Goal: Transaction & Acquisition: Purchase product/service

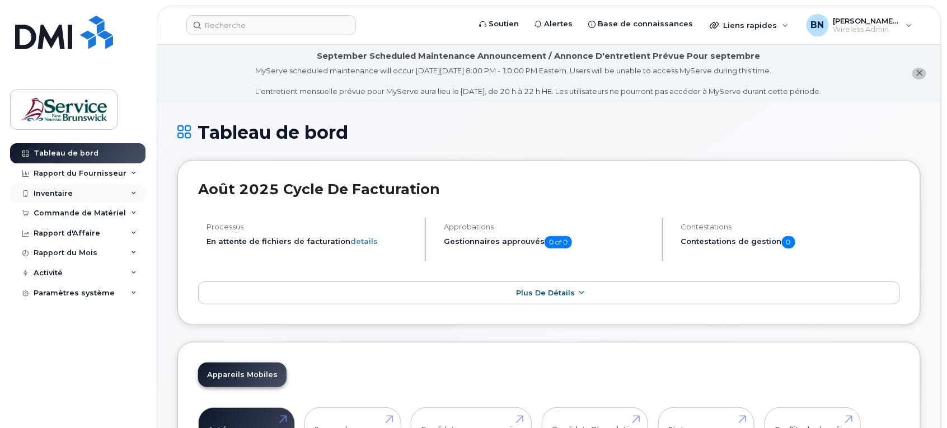
click at [43, 193] on div "Inventaire" at bounding box center [53, 193] width 39 height 9
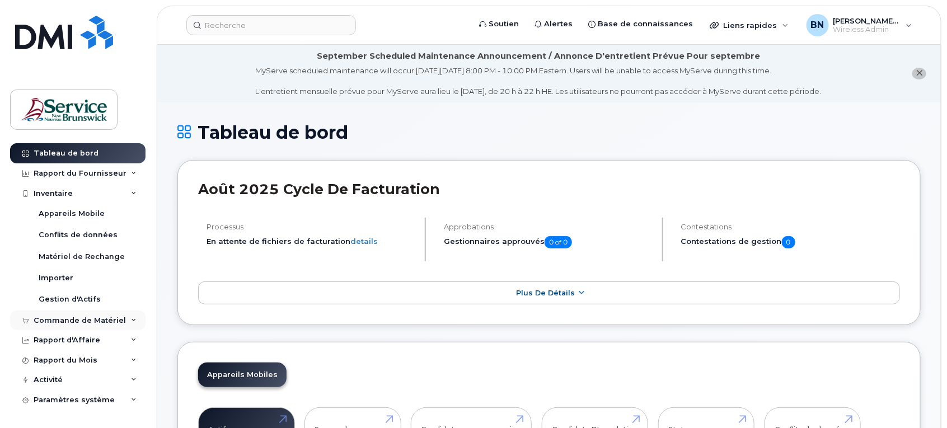
click at [63, 318] on div "Commande de Matériel" at bounding box center [80, 320] width 92 height 9
click at [76, 362] on div "Commandes" at bounding box center [64, 362] width 50 height 10
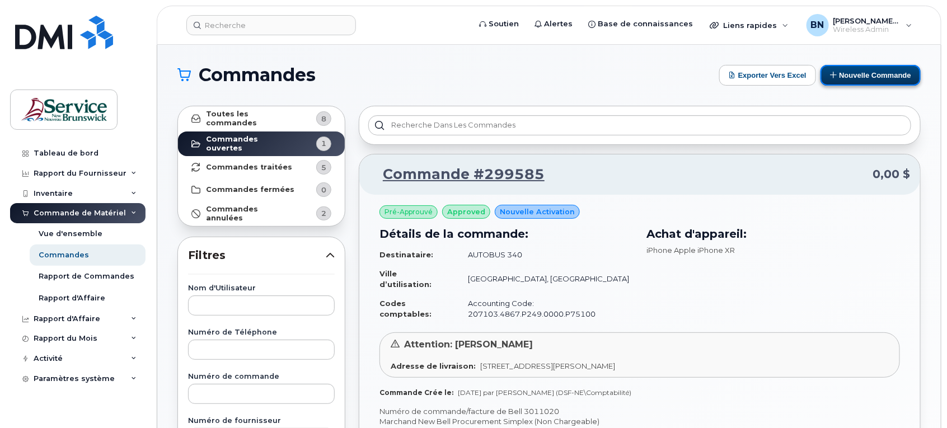
click at [861, 74] on button "Nouvelle commande" at bounding box center [870, 75] width 100 height 21
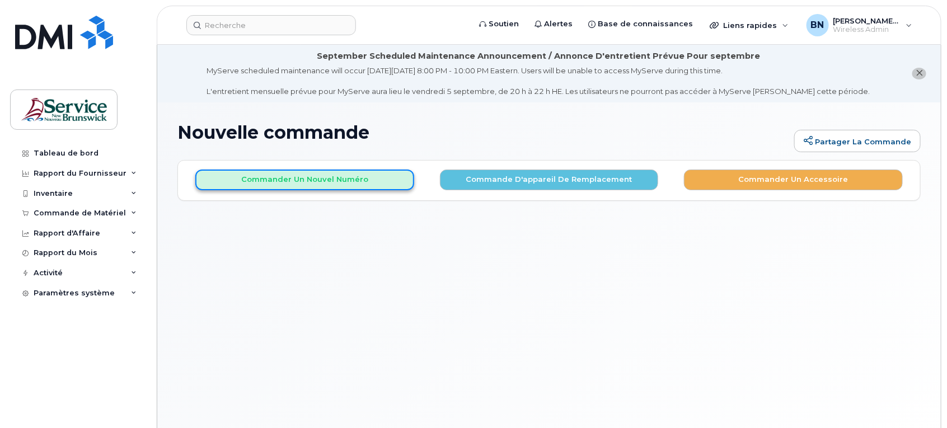
click at [300, 177] on button "Commander un nouvel numéro" at bounding box center [304, 180] width 219 height 21
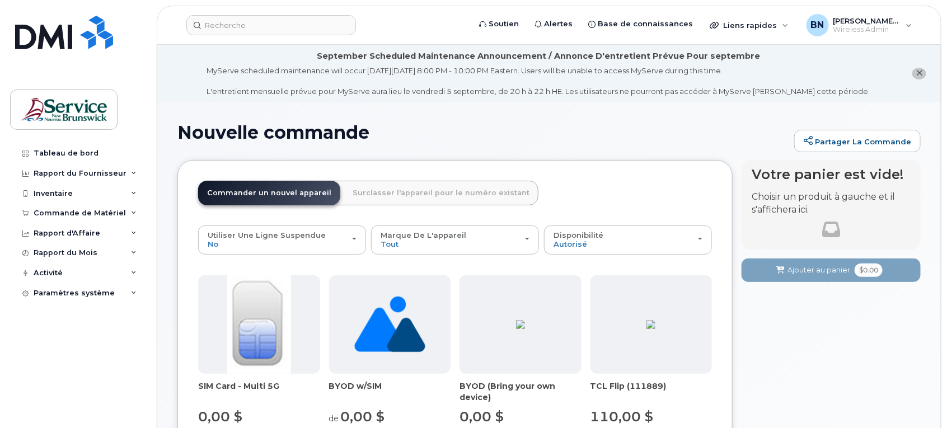
scroll to position [140, 0]
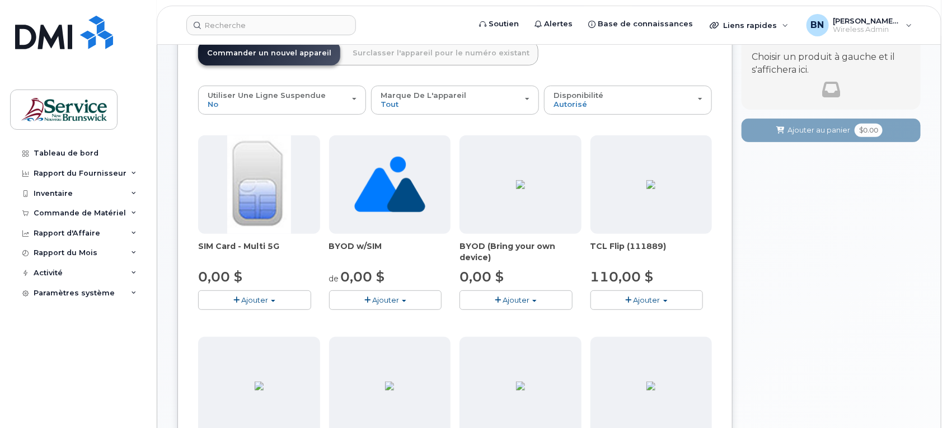
click at [277, 189] on img at bounding box center [259, 184] width 64 height 98
click at [270, 301] on button "Ajouter" at bounding box center [254, 300] width 113 height 20
click at [275, 326] on link "$0.00 - New Activation" at bounding box center [254, 321] width 106 height 14
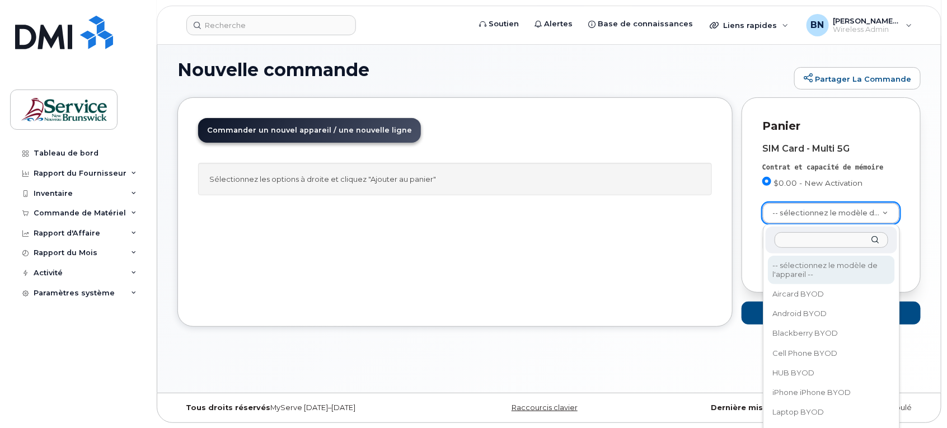
click at [807, 247] on input "text" at bounding box center [831, 240] width 114 height 16
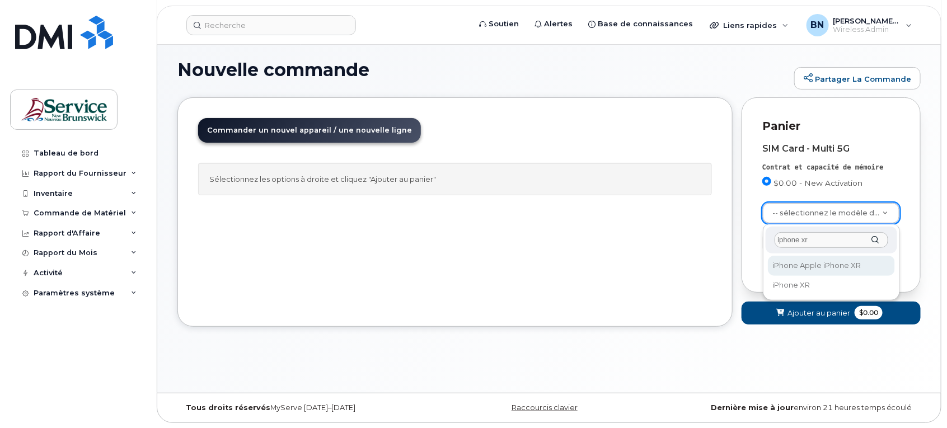
type input "iphone xr"
select select "1612"
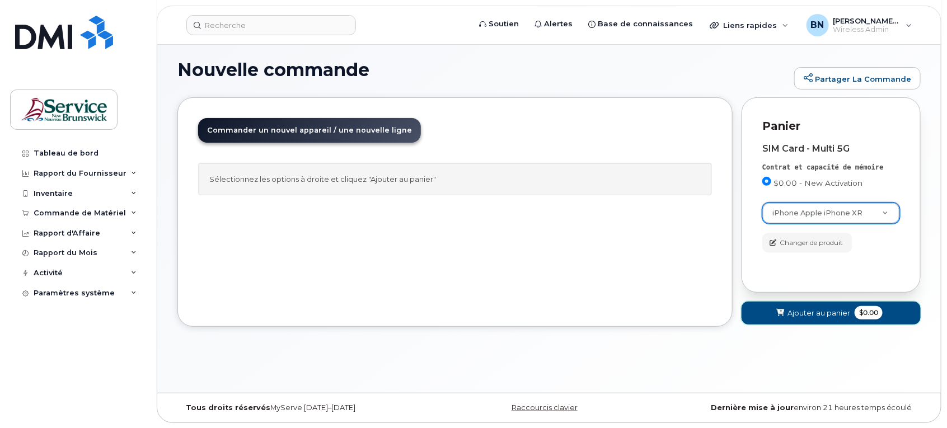
click at [829, 308] on span "Ajouter au panier" at bounding box center [818, 313] width 63 height 11
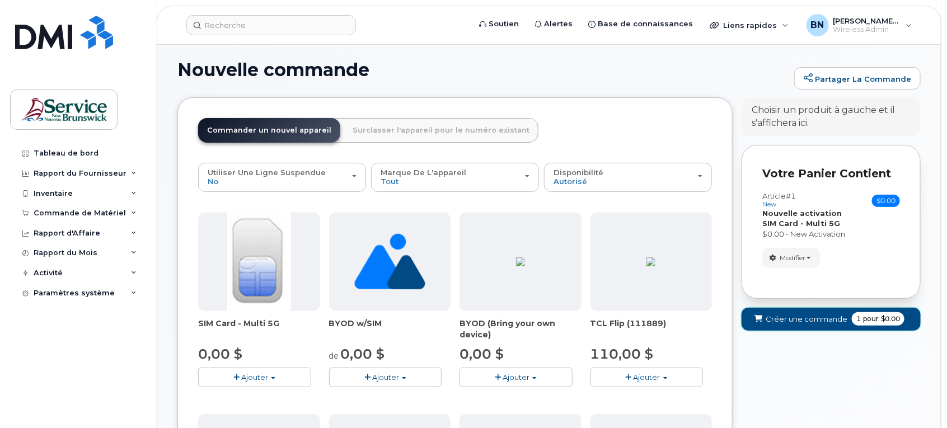
click at [801, 322] on span "Créer une commande" at bounding box center [807, 319] width 82 height 11
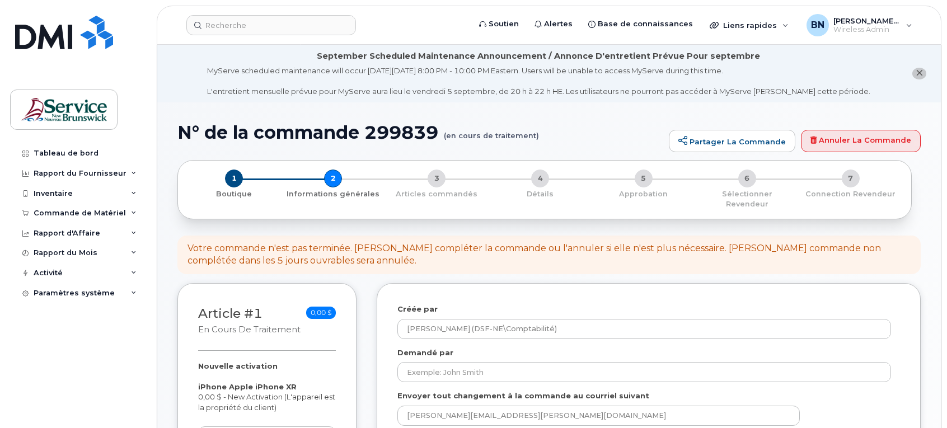
select select
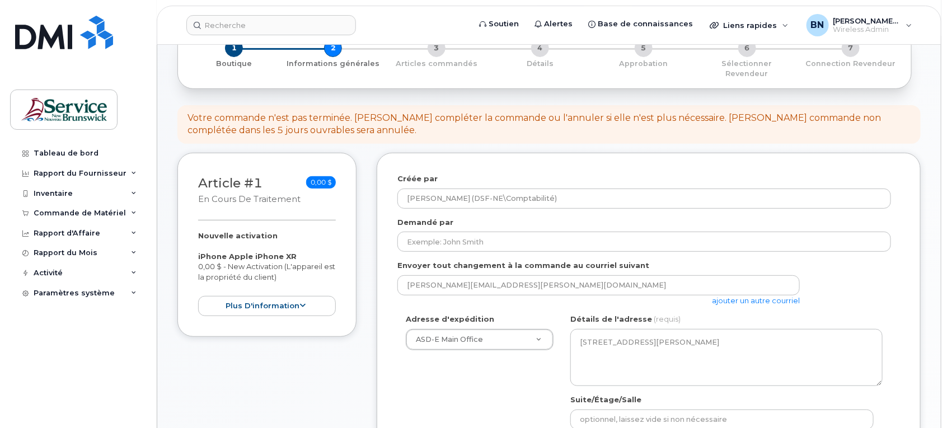
scroll to position [140, 0]
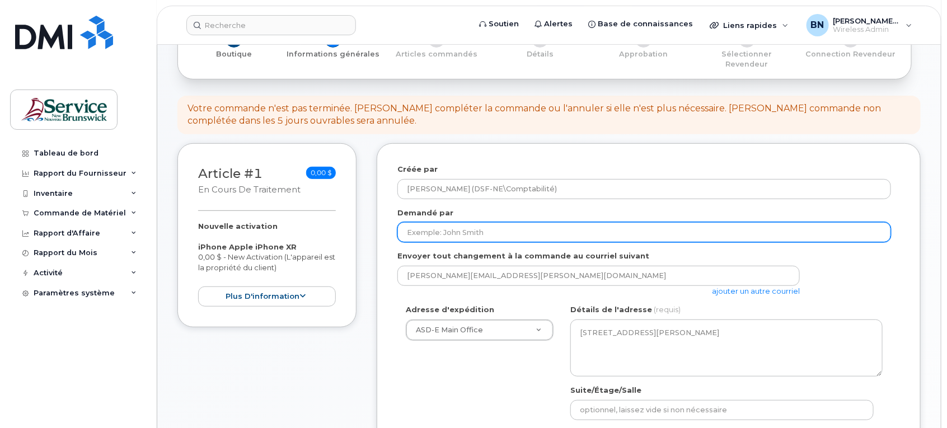
click at [686, 228] on input "Demandé par" at bounding box center [644, 232] width 494 height 20
type input "[PERSON_NAME]"
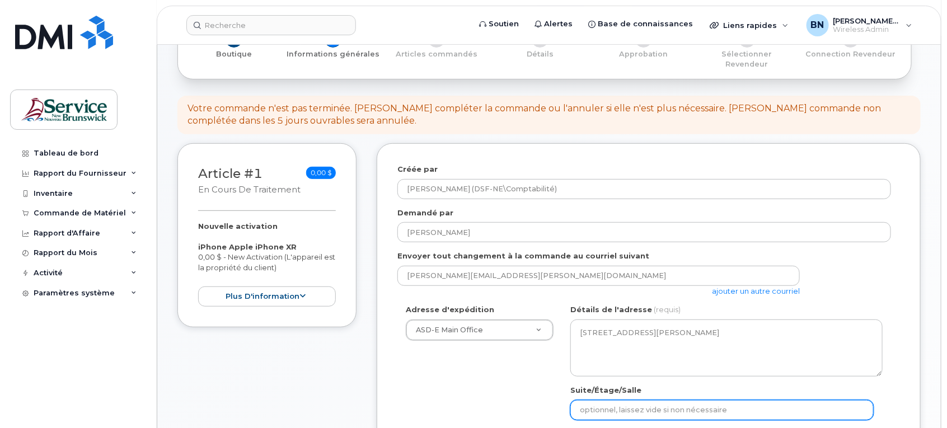
type input "Eric Arseneault"
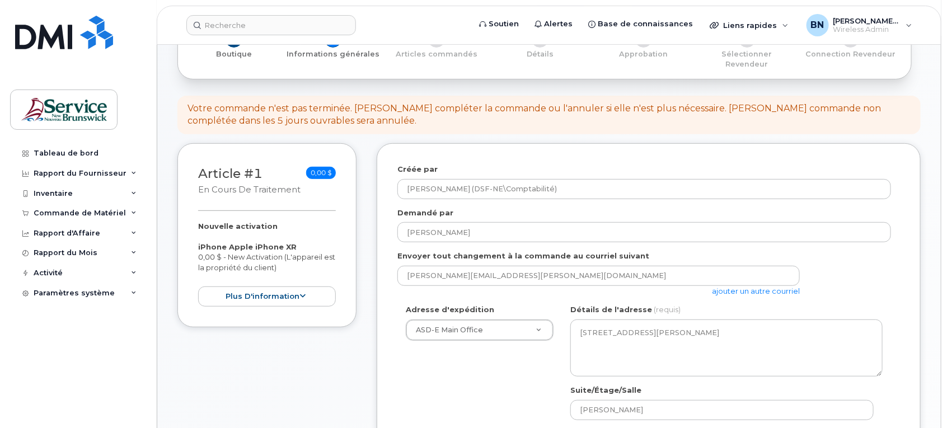
type input "5067600481"
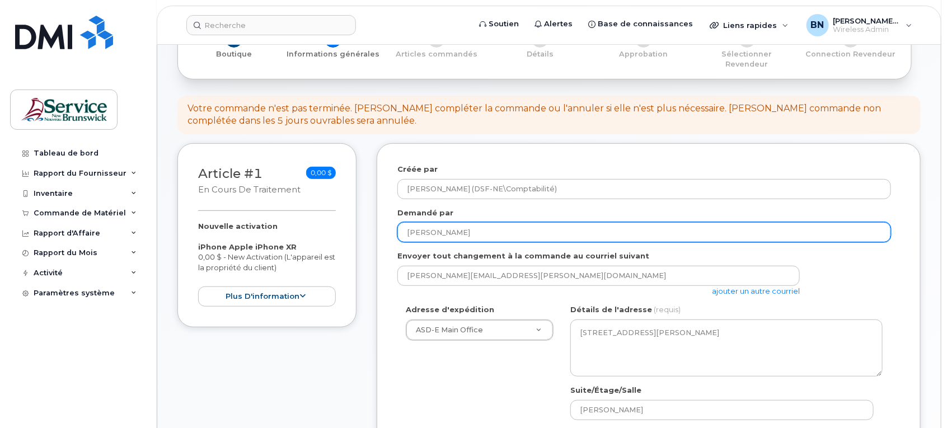
select select
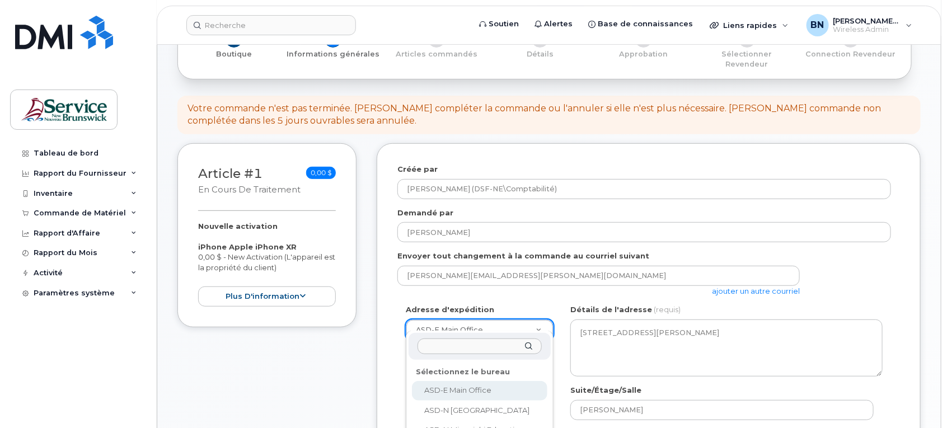
click at [487, 345] on input "text" at bounding box center [479, 347] width 124 height 16
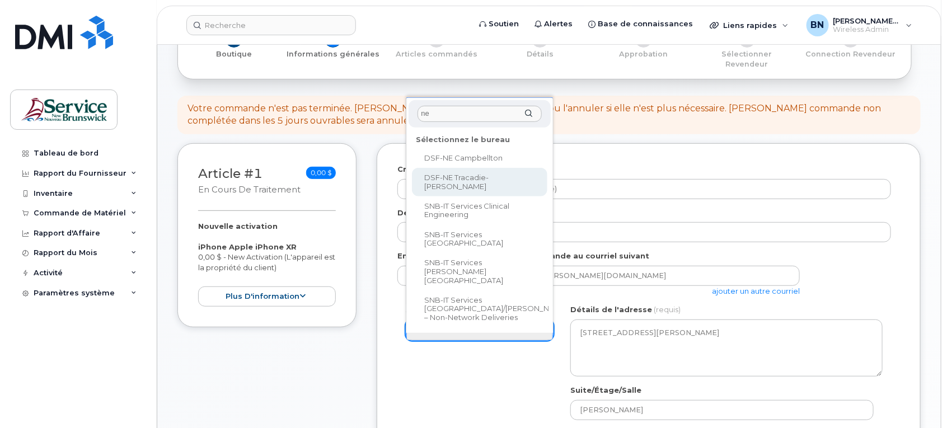
type input "ne"
select select
type textarea "2276 Rue Principale Tracadie New Brunswick E1X 1A4"
type input "Nancy Breau"
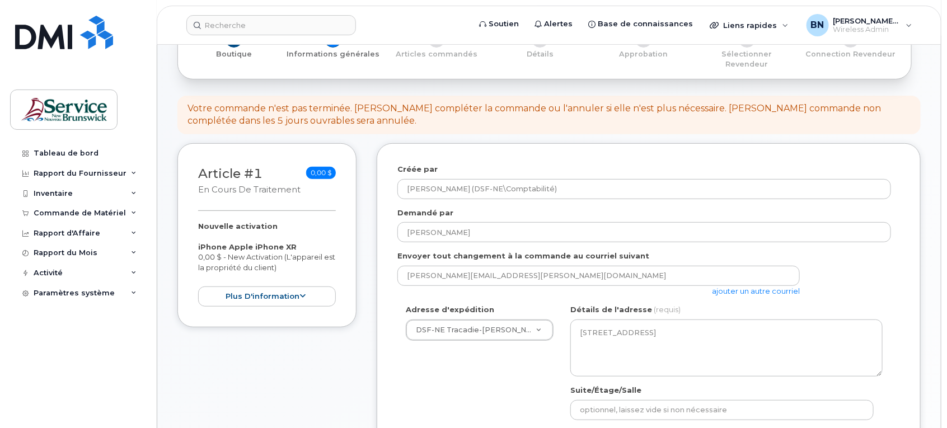
click at [453, 392] on div "Adresse d'expédition DSF-NE Tracadie-Sheila ASD-E Main Office ASD-N Bathurst Ed…" at bounding box center [644, 409] width 494 height 210
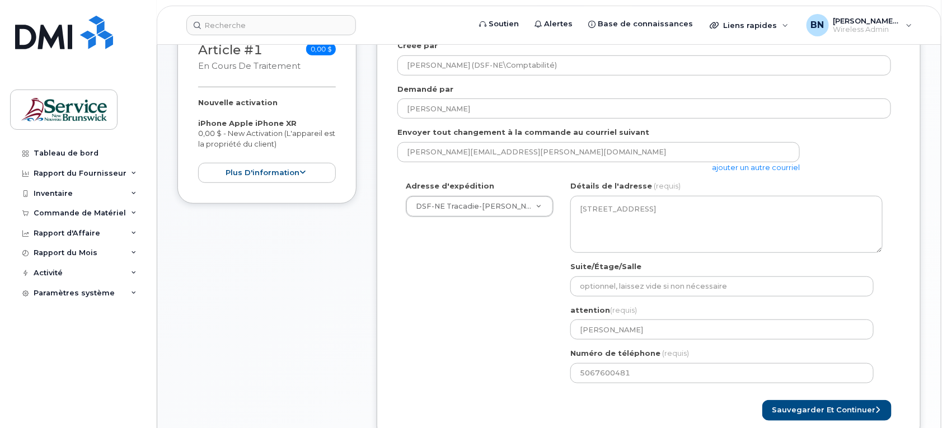
scroll to position [280, 0]
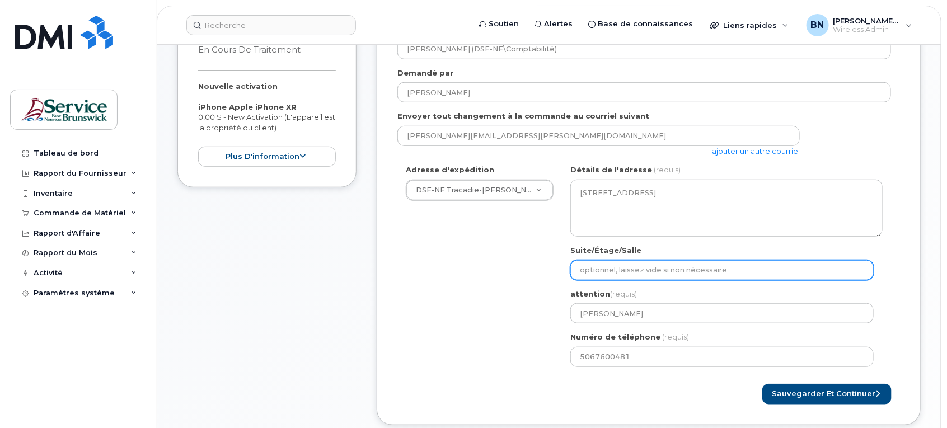
click at [584, 260] on input "Suite/Étage/Salle" at bounding box center [721, 270] width 303 height 20
type input "Eric Arseneault"
select select
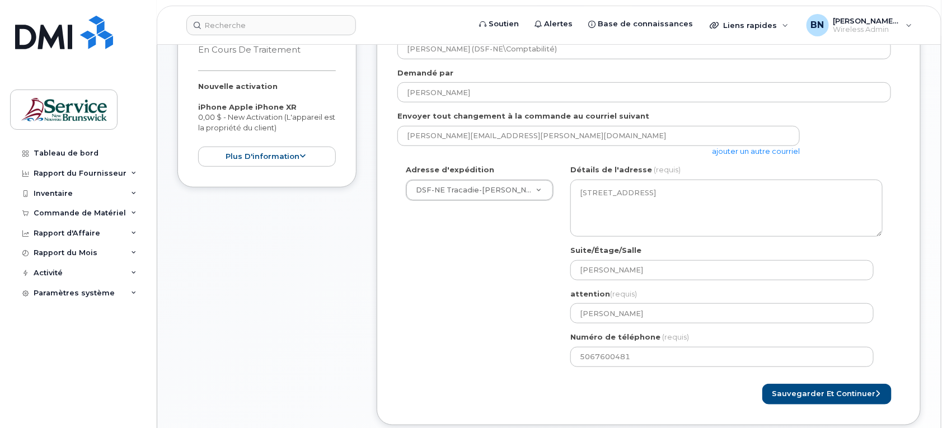
click at [481, 325] on div "Adresse d'expédition DSF-NE Tracadie-Sheila ASD-E Main Office ASD-N Bathurst Ed…" at bounding box center [644, 270] width 494 height 210
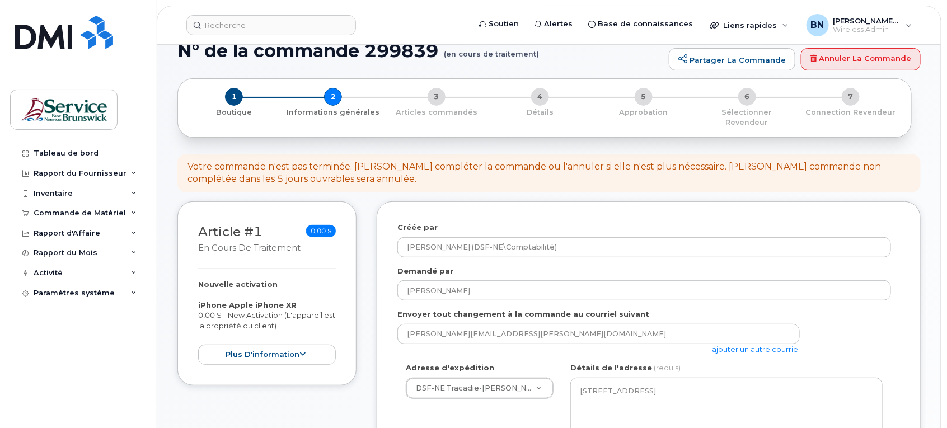
scroll to position [70, 0]
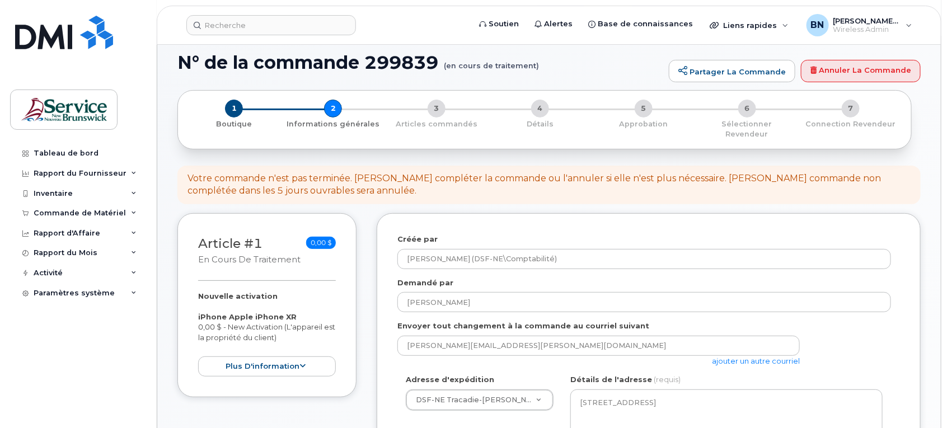
click at [728, 356] on link "ajouter un autre courriel" at bounding box center [756, 360] width 88 height 9
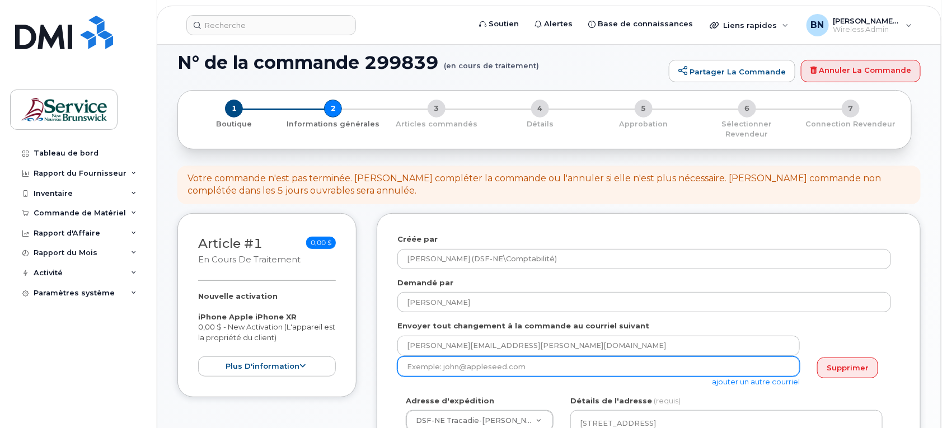
click at [664, 358] on input "email" at bounding box center [598, 366] width 402 height 20
click at [480, 358] on input "email" at bounding box center [598, 366] width 402 height 20
click at [514, 357] on input "er" at bounding box center [598, 366] width 402 height 20
type input "e"
click at [650, 359] on input "email" at bounding box center [598, 366] width 402 height 20
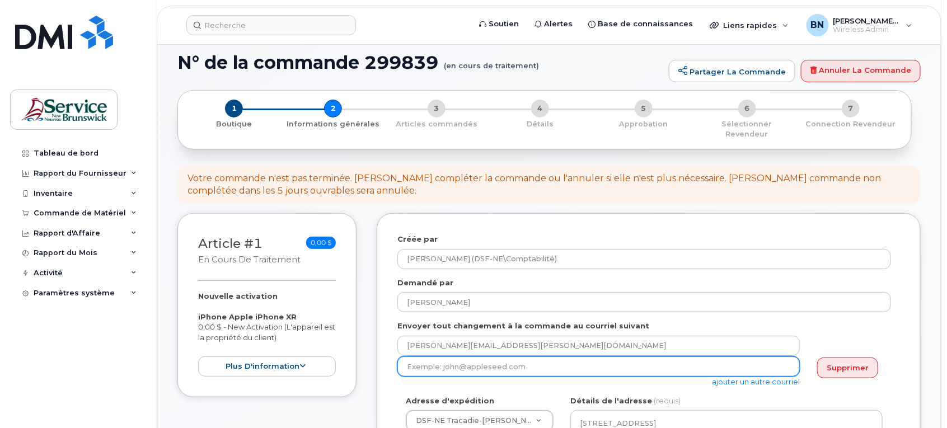
paste input "Eric.Arsenault@nbed.nb.ca"
type input "Eric.Arsenault@nbed.nb.ca"
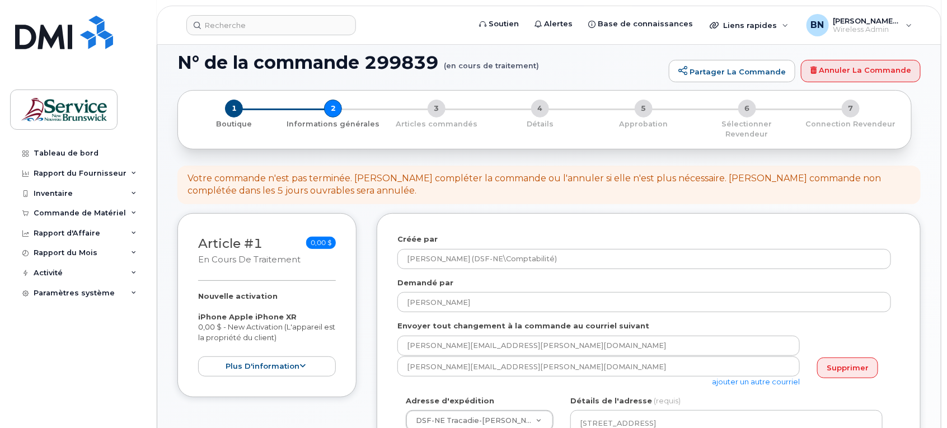
click at [885, 336] on div "nancy.breau@nbed.nb.ca" at bounding box center [644, 346] width 494 height 21
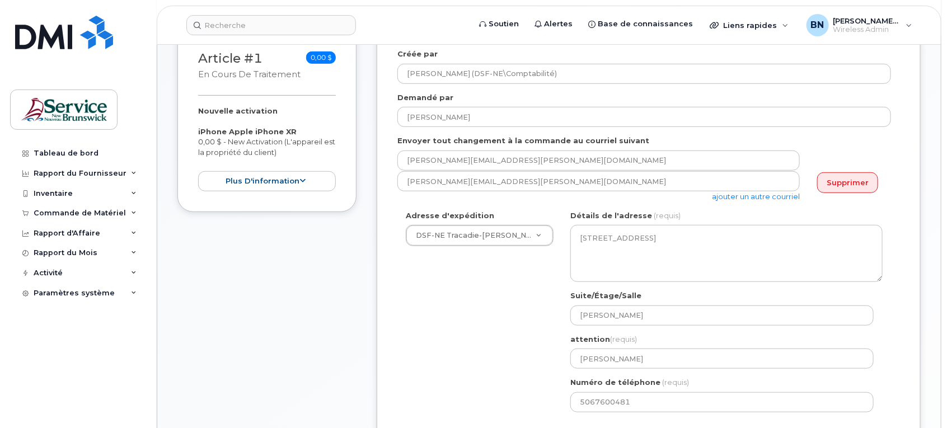
scroll to position [280, 0]
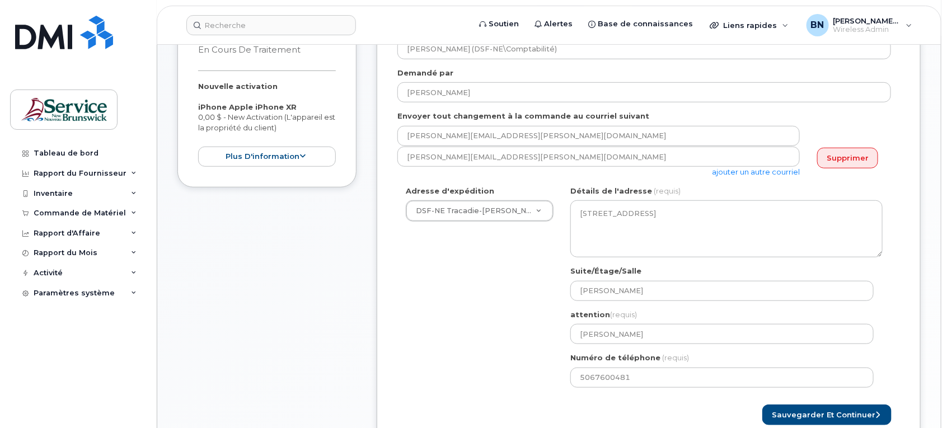
click at [452, 301] on div "Adresse d'expédition DSF-NE Tracadie-Sheila ASD-E Main Office ASD-N Bathurst Ed…" at bounding box center [644, 291] width 494 height 210
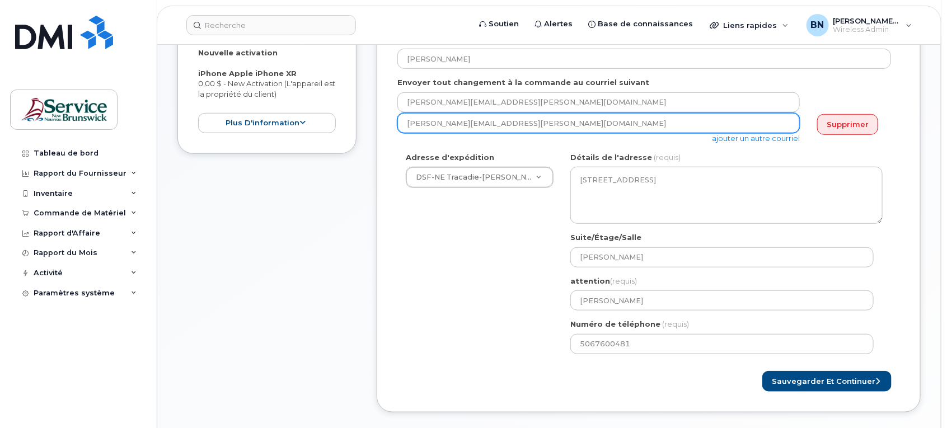
scroll to position [350, 0]
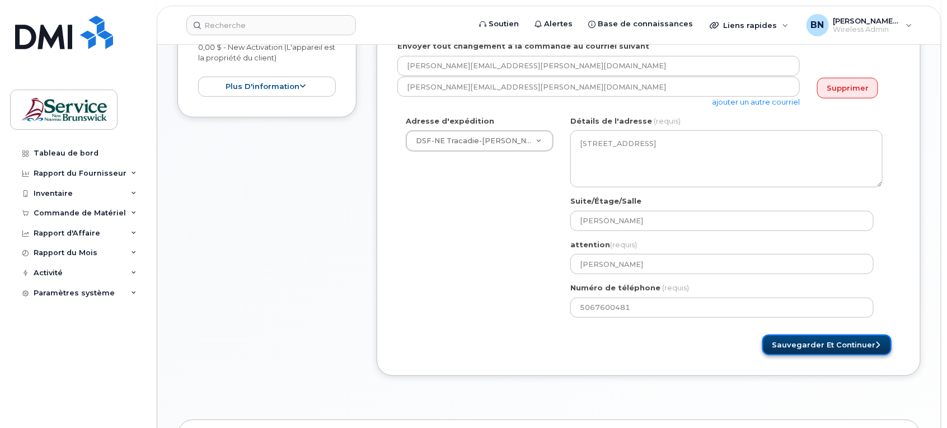
click at [797, 345] on button "Sauvegarder et continuer" at bounding box center [826, 345] width 129 height 21
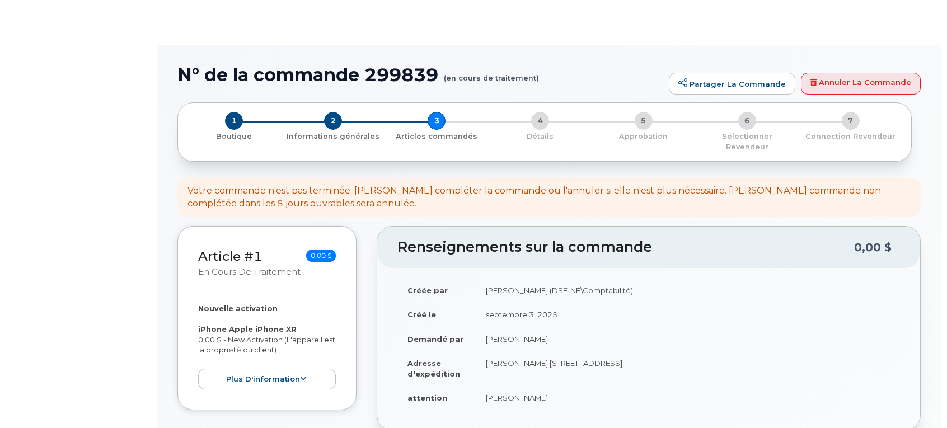
select select
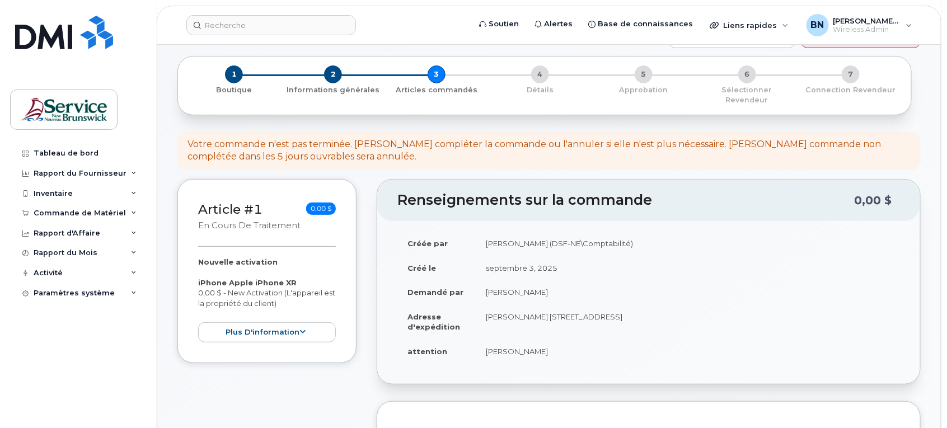
scroll to position [210, 0]
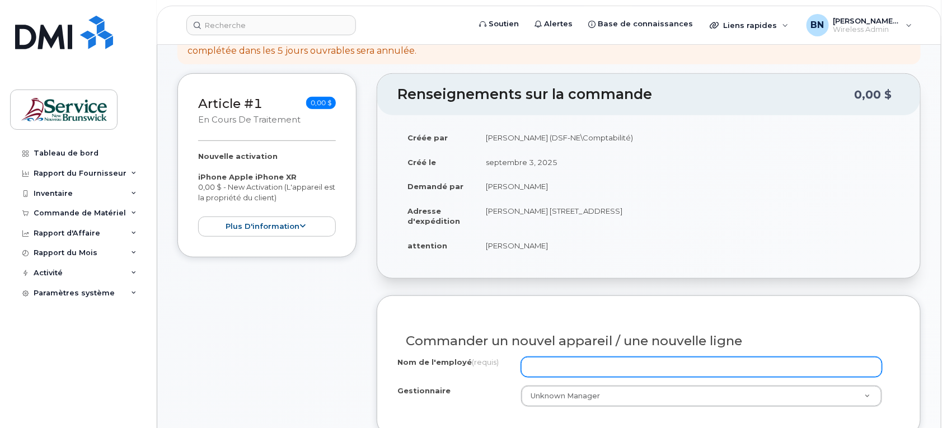
click at [716, 357] on input "Nom de l'employé (requis)" at bounding box center [702, 367] width 362 height 20
click at [607, 359] on input "AUTOBUS" at bounding box center [702, 367] width 362 height 20
type input "AUTOBUS 212"
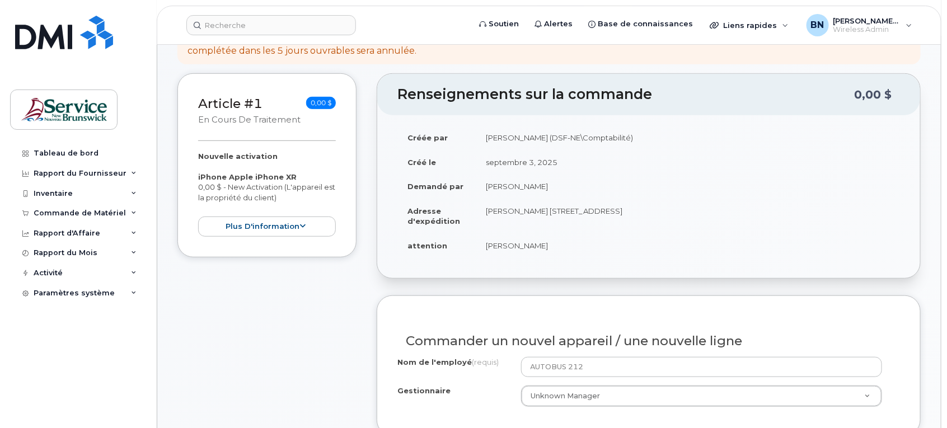
click at [482, 400] on div "Nom de l'employé (requis) AUTOBUS 212 Gestionnaire Unknown Manager Gestionnaire…" at bounding box center [648, 386] width 503 height 58
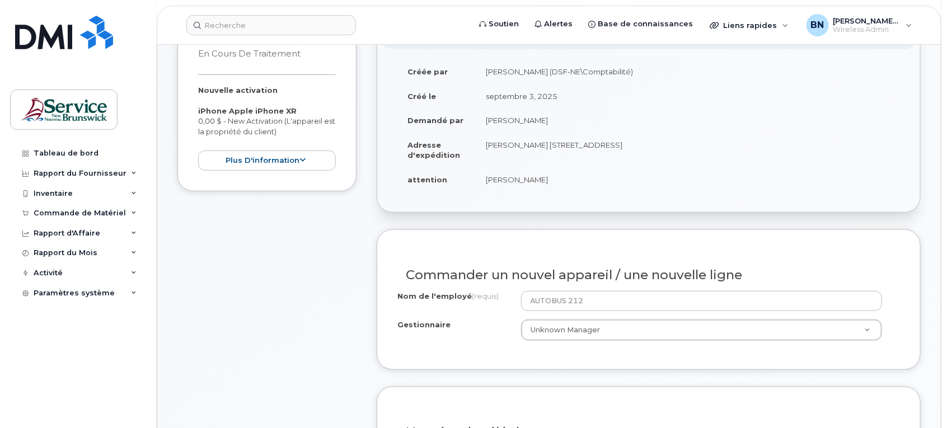
scroll to position [420, 0]
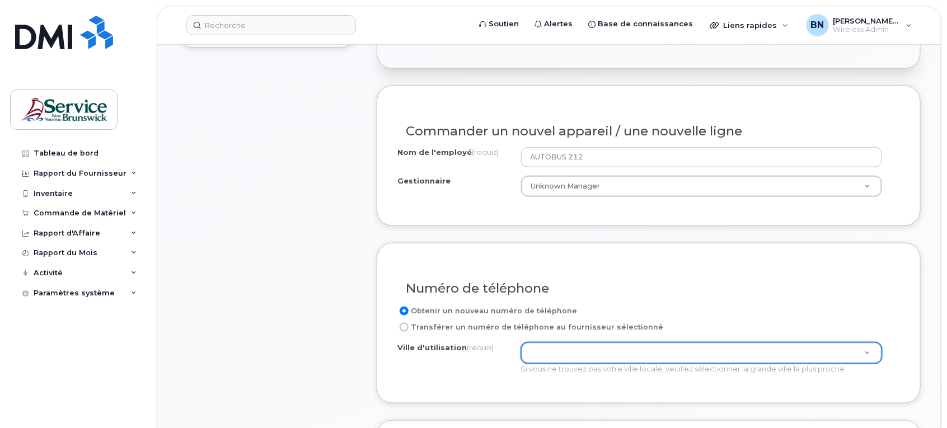
type input "B"
type input "BA"
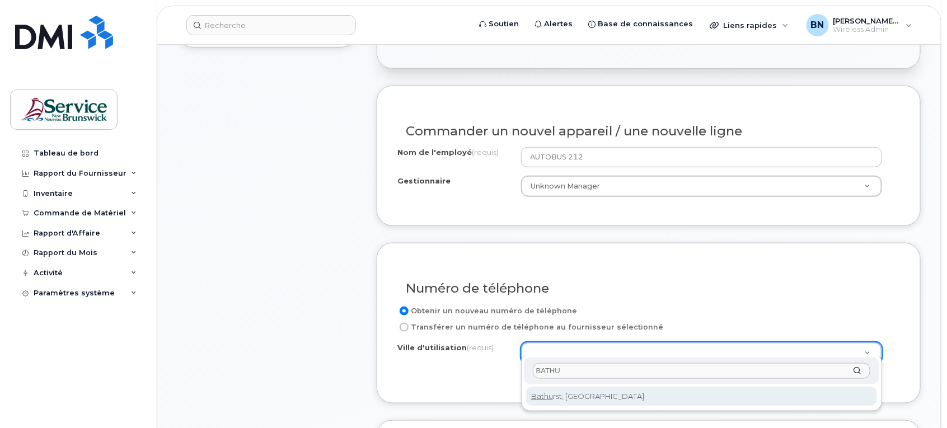
type input "BATHU"
type input "1368"
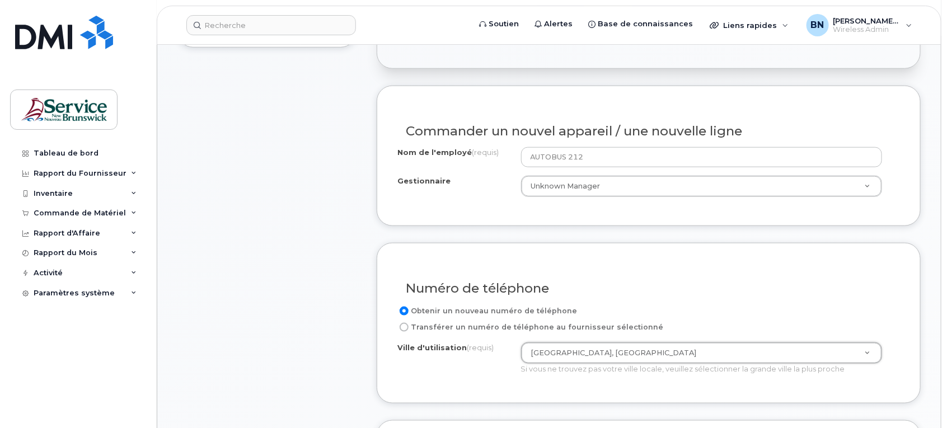
click at [474, 375] on div "Numéro de téléphone Obtenir un nouveau numéro de téléphone Transférer un numéro…" at bounding box center [649, 323] width 544 height 161
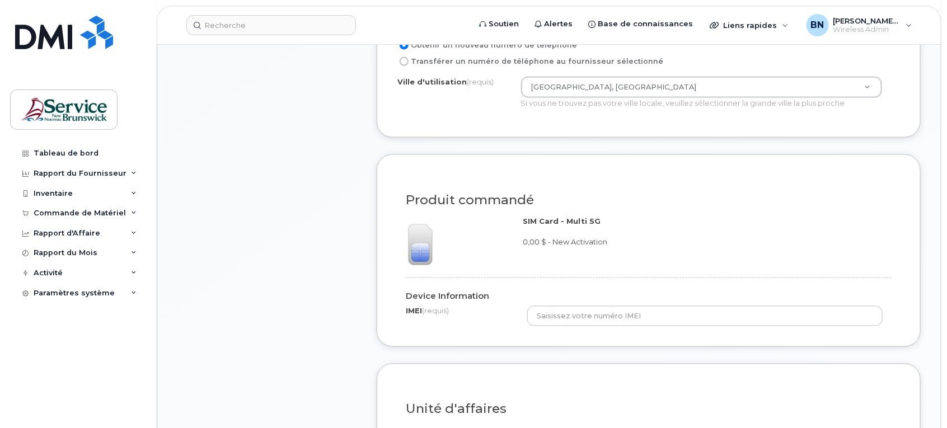
scroll to position [700, 0]
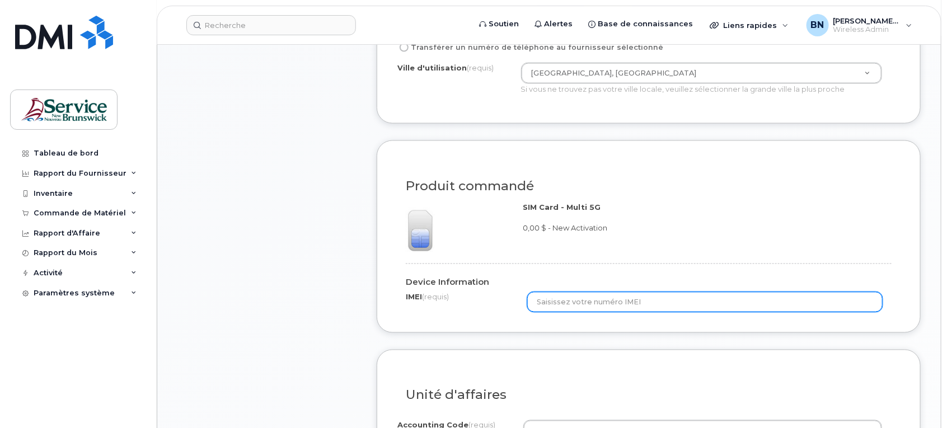
click at [608, 292] on input "text" at bounding box center [704, 302] width 355 height 20
click at [684, 295] on input "text" at bounding box center [704, 302] width 355 height 20
paste input "356852118393655"
type input "356852118393655"
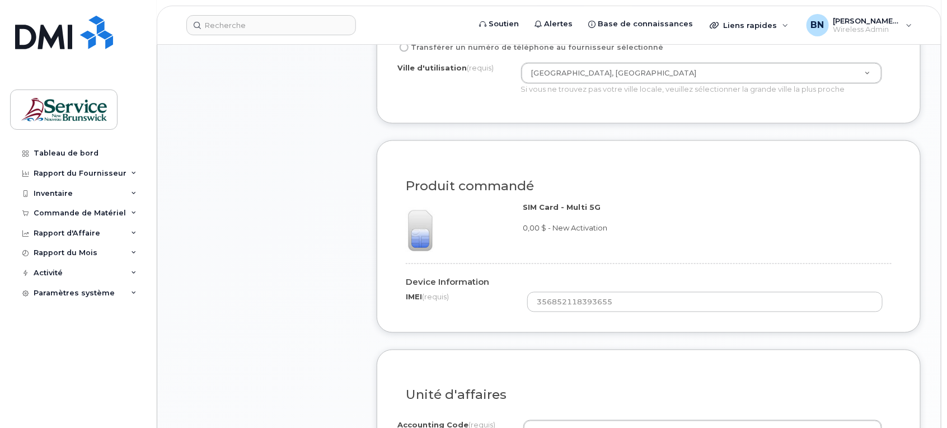
click at [862, 214] on div "SIM Card - Multi 5G 0,00 $ - New Activation" at bounding box center [707, 217] width 368 height 31
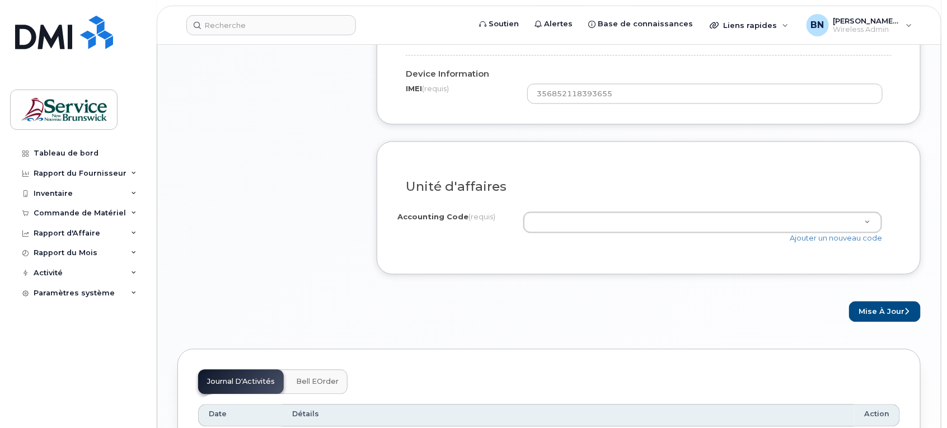
scroll to position [909, 0]
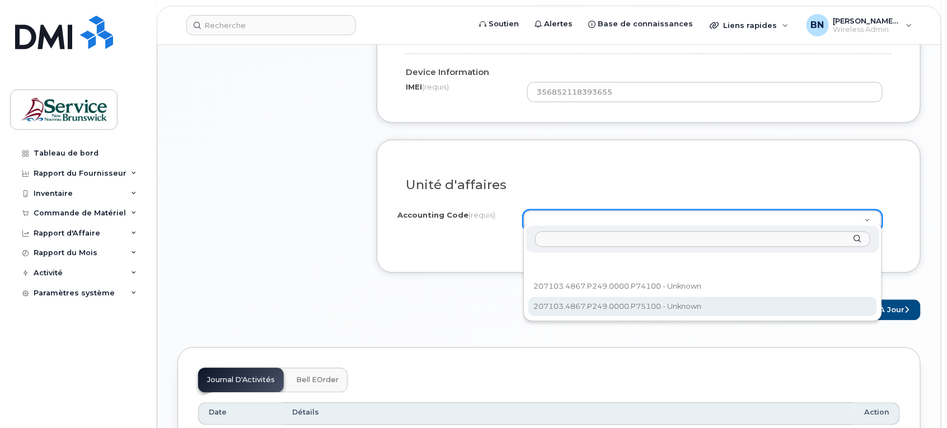
select select "207103.4867.P249.0000.P75100"
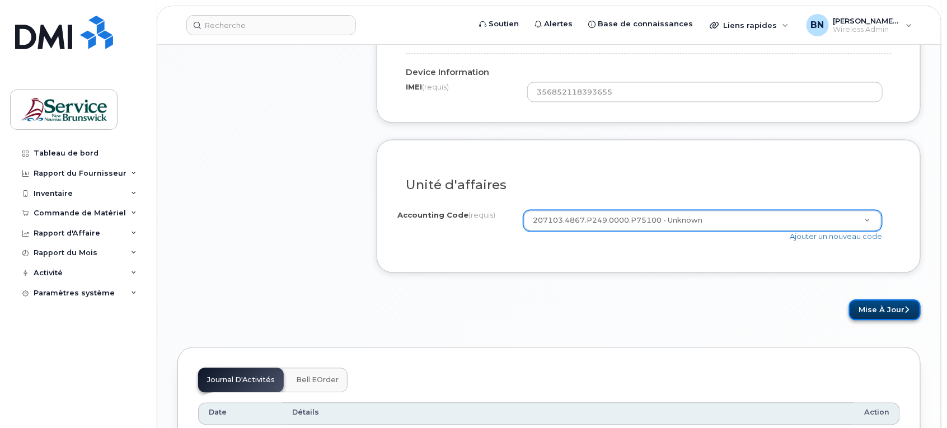
click at [891, 301] on button "Mise à jour" at bounding box center [885, 310] width 72 height 21
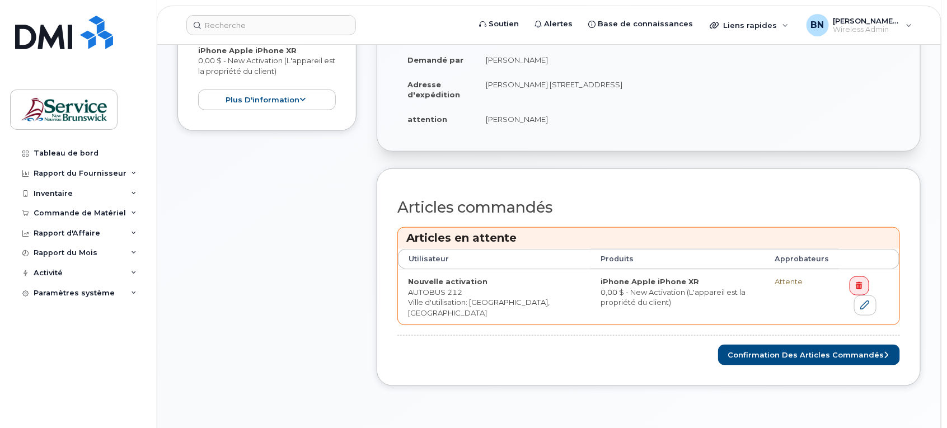
scroll to position [420, 0]
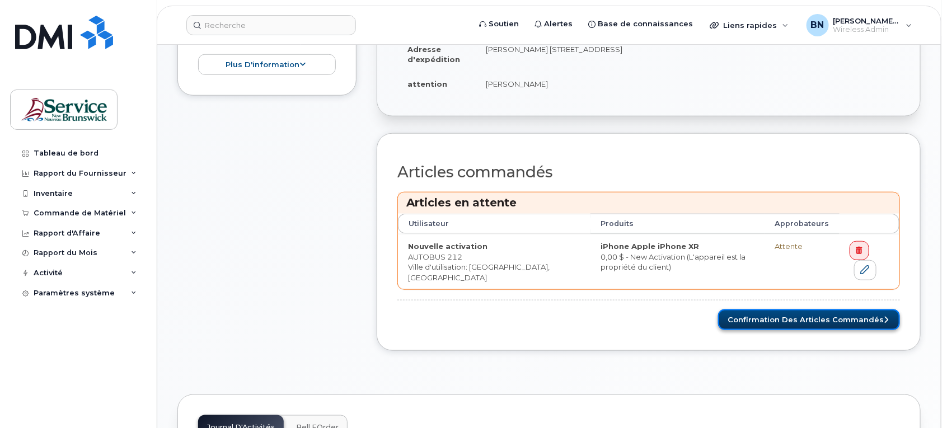
click at [817, 314] on button "Confirmation des articles commandés" at bounding box center [809, 319] width 182 height 21
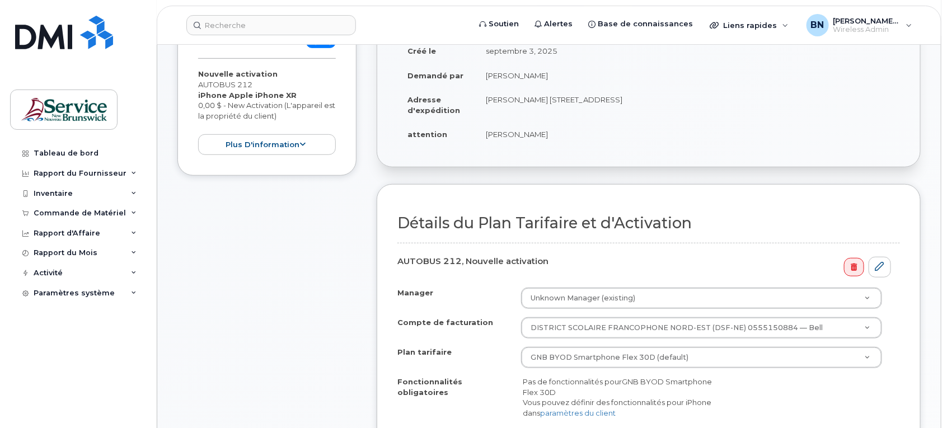
scroll to position [350, 0]
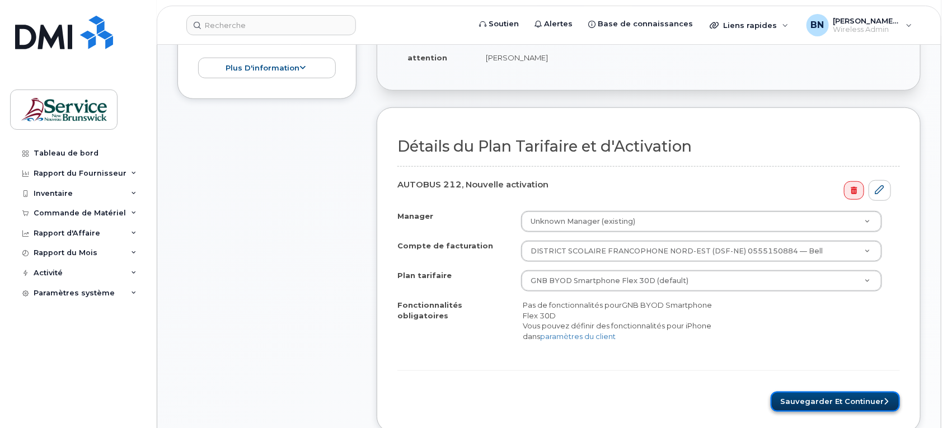
click at [810, 396] on button "Sauvegarder et continuer" at bounding box center [835, 402] width 129 height 21
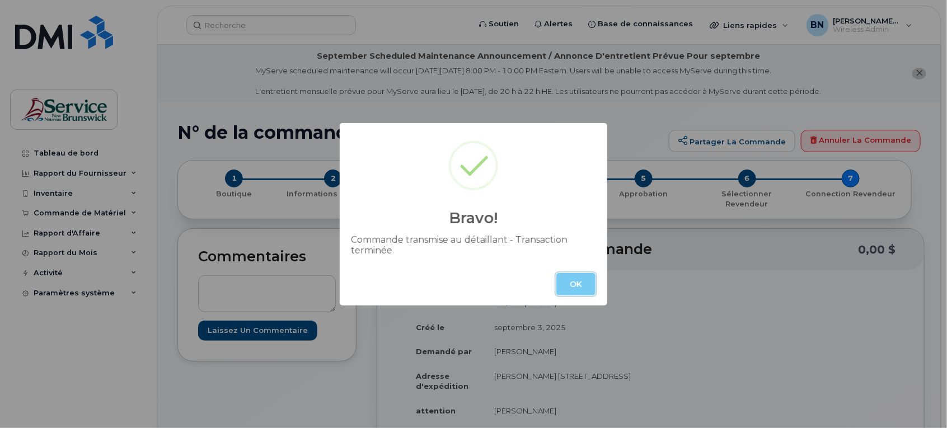
click at [571, 280] on button "OK" at bounding box center [575, 284] width 39 height 22
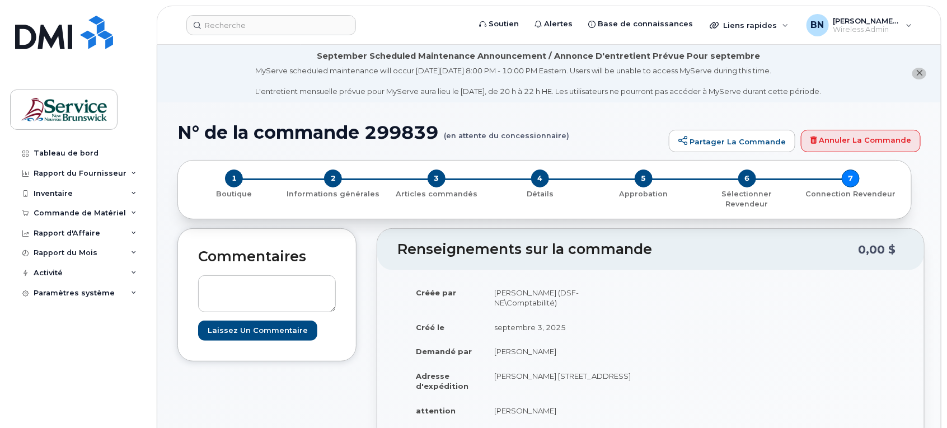
click at [397, 130] on h1 "N° de la commande 299839 (en attente du concessionnaire)" at bounding box center [420, 133] width 486 height 20
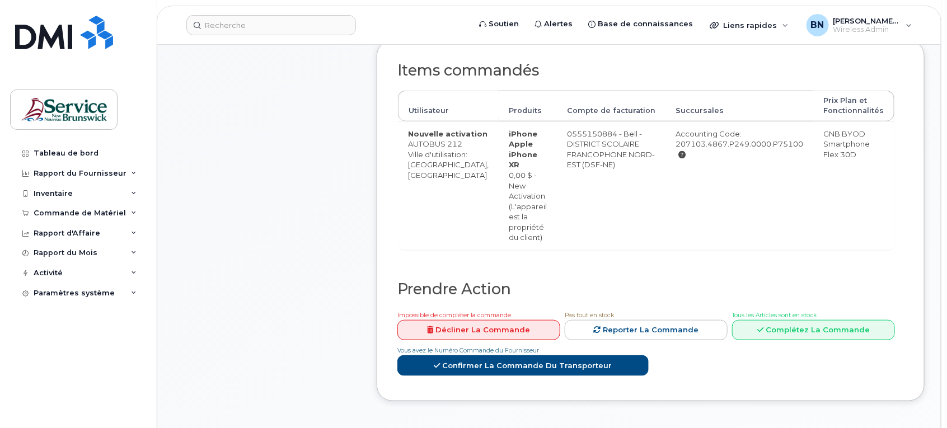
scroll to position [210, 0]
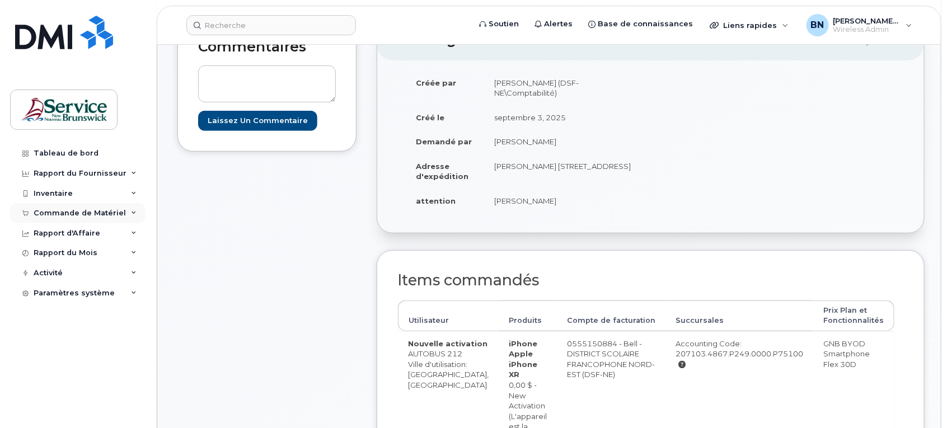
click at [73, 220] on div "Commande de Matériel" at bounding box center [77, 213] width 135 height 20
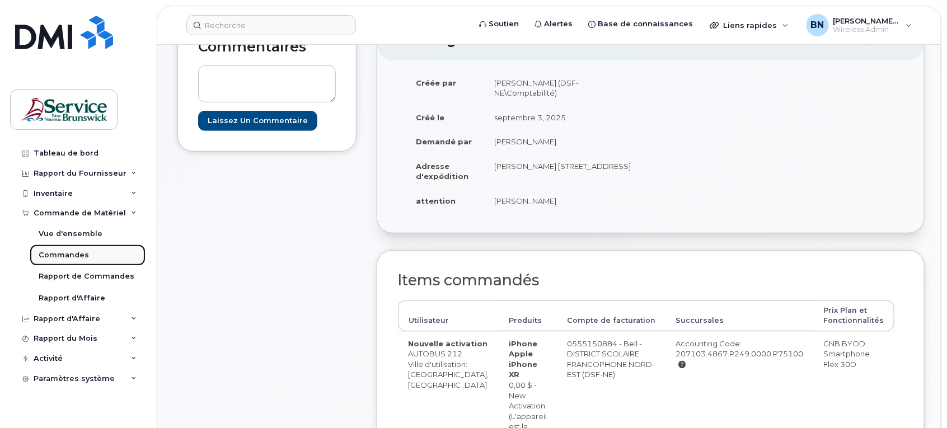
click at [76, 256] on div "Commandes" at bounding box center [64, 255] width 50 height 10
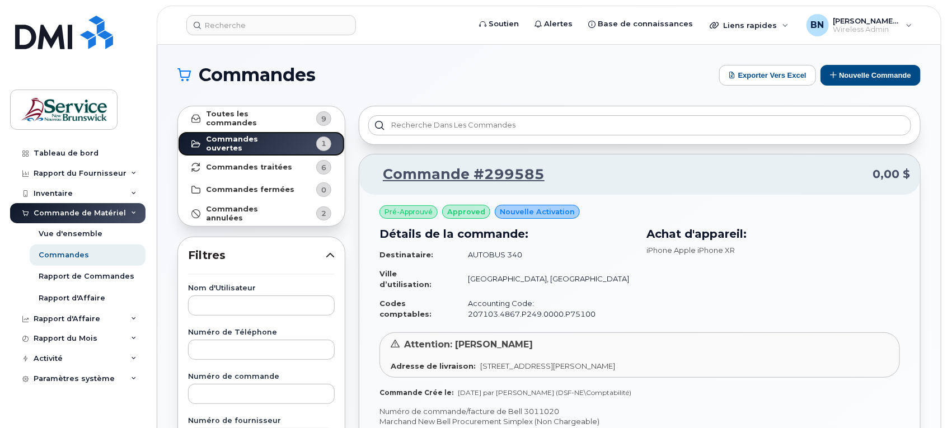
click at [266, 140] on strong "Commandes ouvertes" at bounding box center [250, 144] width 89 height 18
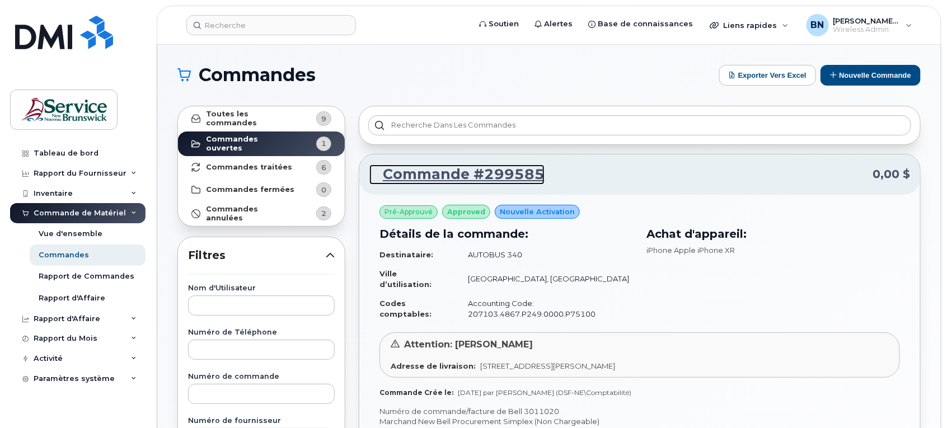
click at [501, 176] on link "Commande #299585" at bounding box center [456, 175] width 175 height 20
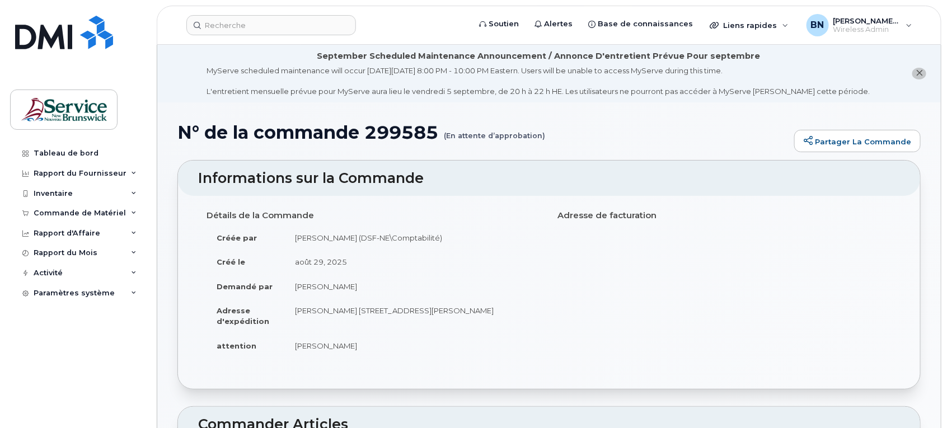
click at [922, 69] on icon "close notification" at bounding box center [919, 72] width 7 height 7
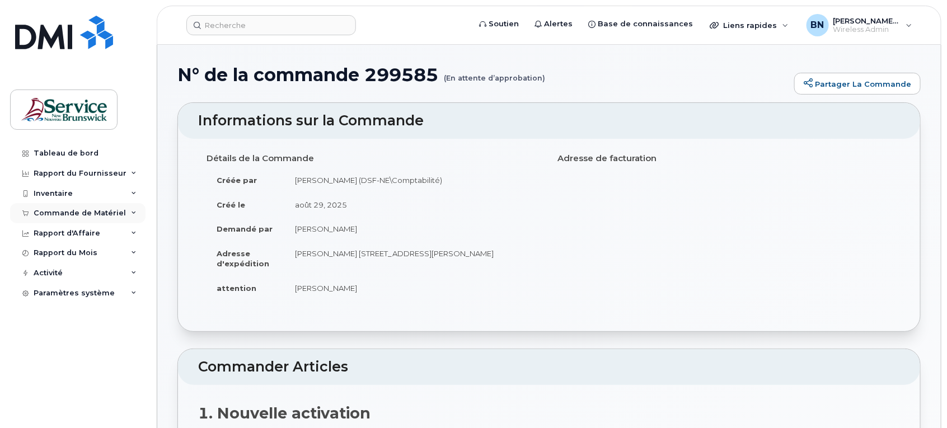
click at [60, 212] on div "Commande de Matériel" at bounding box center [80, 213] width 92 height 9
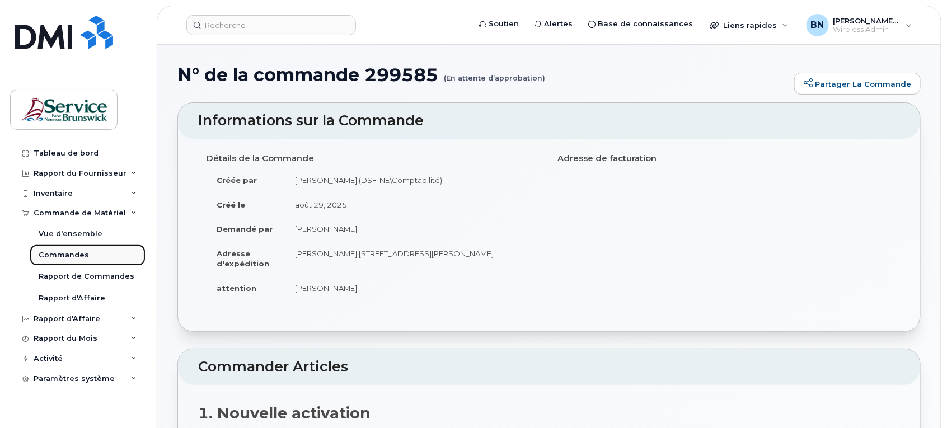
click at [73, 256] on div "Commandes" at bounding box center [64, 255] width 50 height 10
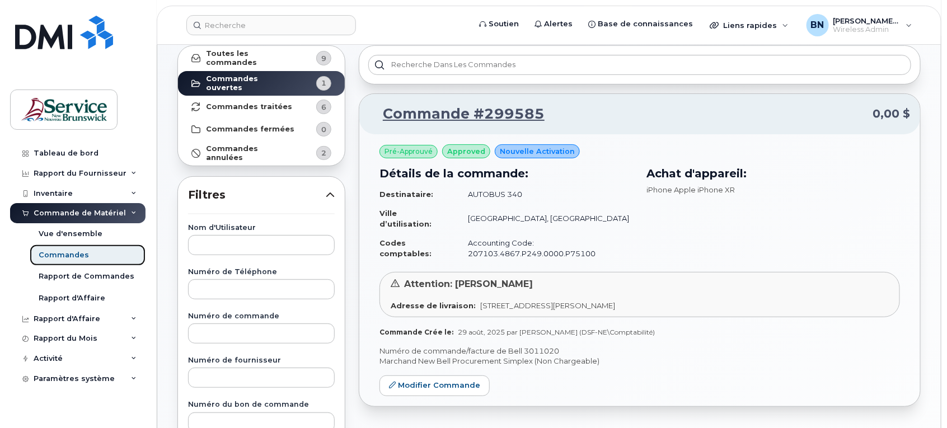
scroll to position [140, 0]
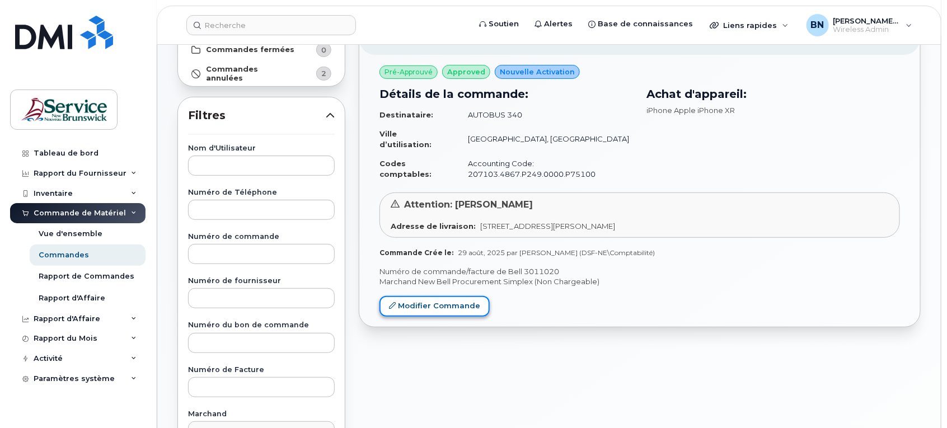
click at [431, 308] on link "Modifier Commande" at bounding box center [434, 306] width 110 height 21
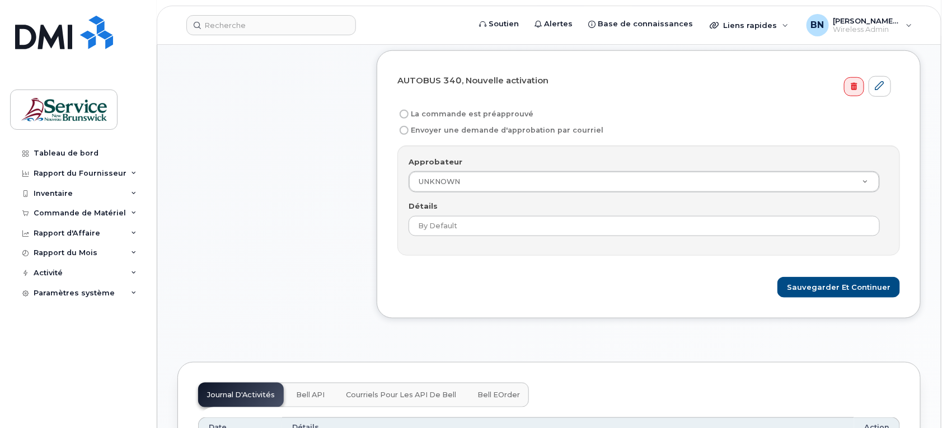
scroll to position [420, 0]
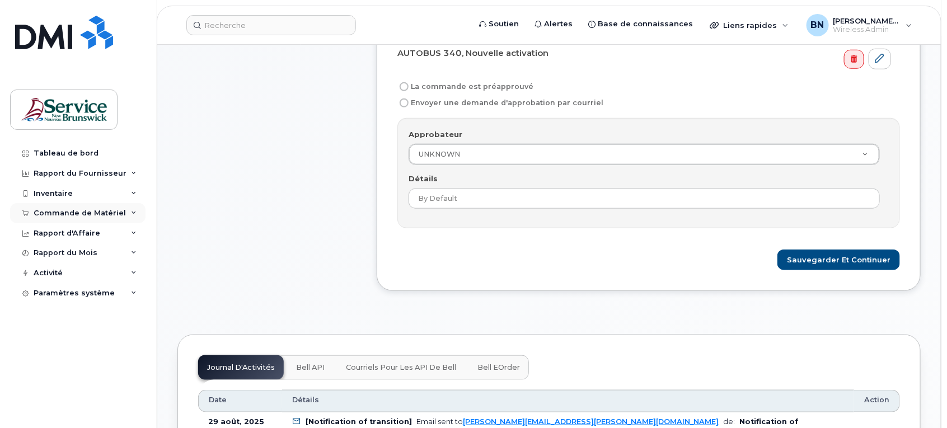
click at [62, 214] on div "Commande de Matériel" at bounding box center [80, 213] width 92 height 9
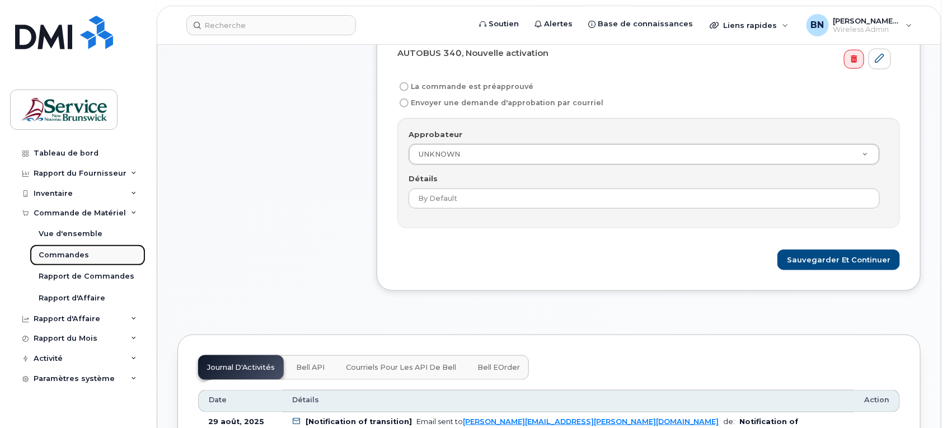
click at [62, 256] on div "Commandes" at bounding box center [64, 255] width 50 height 10
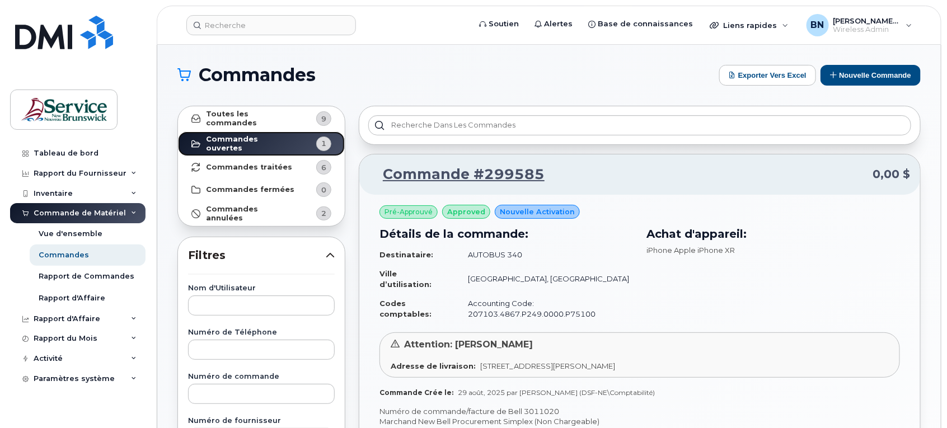
click at [269, 140] on strong "Commandes ouvertes" at bounding box center [250, 144] width 89 height 18
click at [262, 118] on strong "Toutes les commandes" at bounding box center [250, 119] width 89 height 18
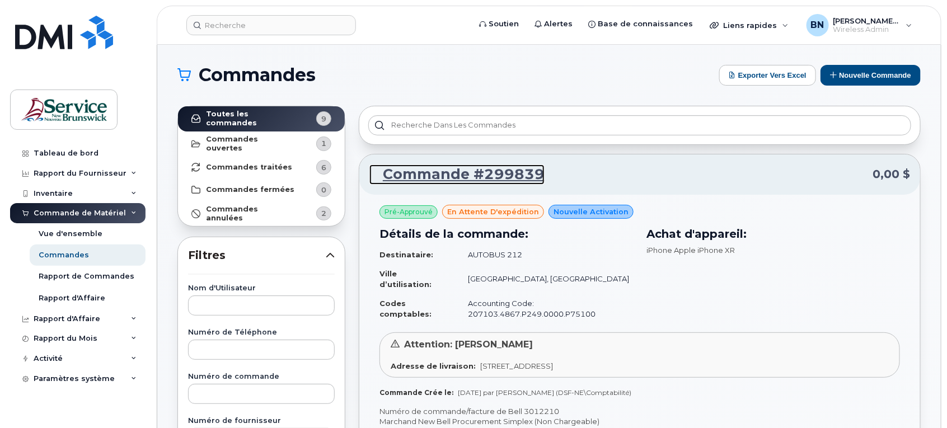
click at [487, 168] on link "Commande #299839" at bounding box center [456, 175] width 175 height 20
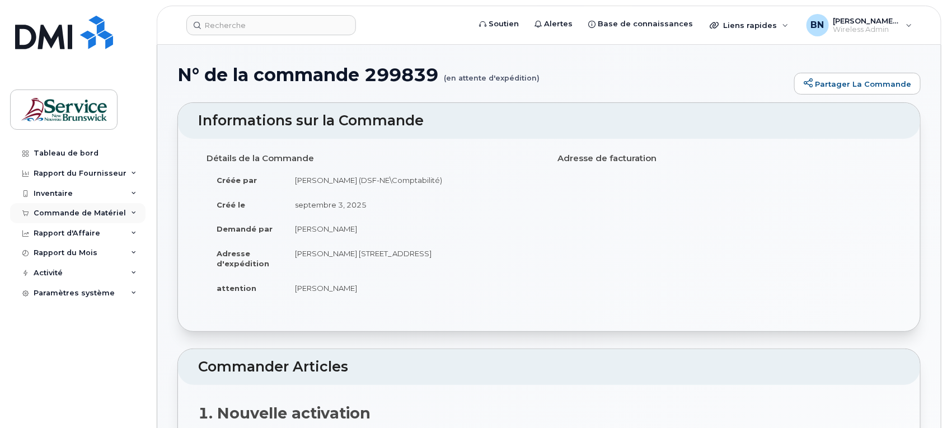
click at [51, 214] on div "Commande de Matériel" at bounding box center [80, 213] width 92 height 9
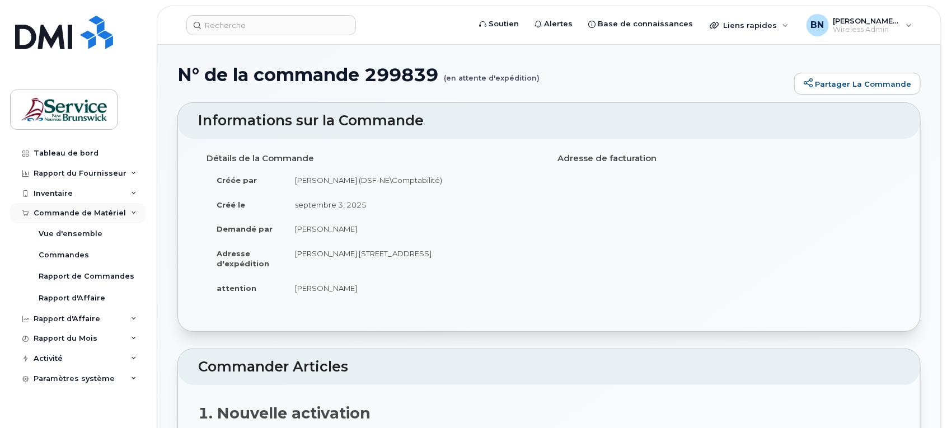
click at [73, 214] on div "Commande de Matériel" at bounding box center [80, 213] width 92 height 9
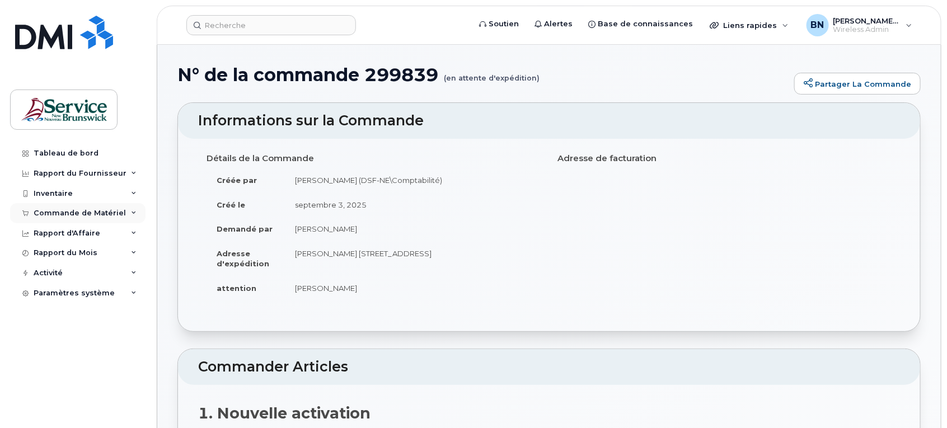
click at [57, 215] on div "Commande de Matériel" at bounding box center [80, 213] width 92 height 9
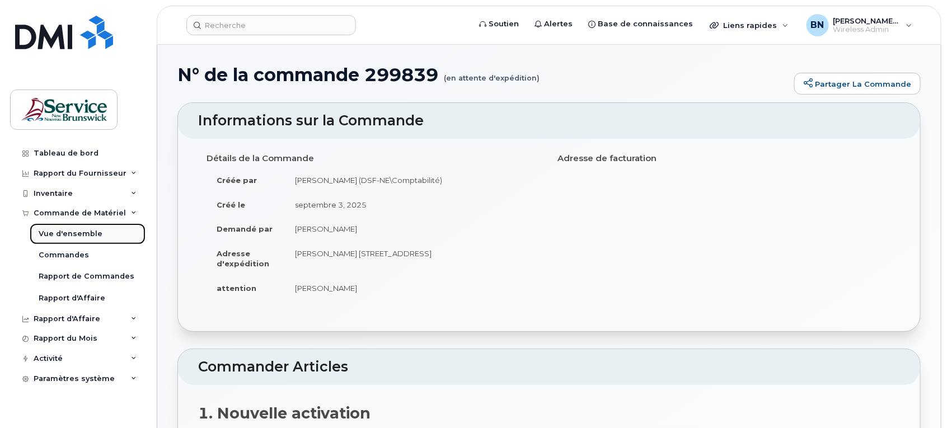
click at [71, 227] on link "Vue d'ensemble" at bounding box center [88, 233] width 116 height 21
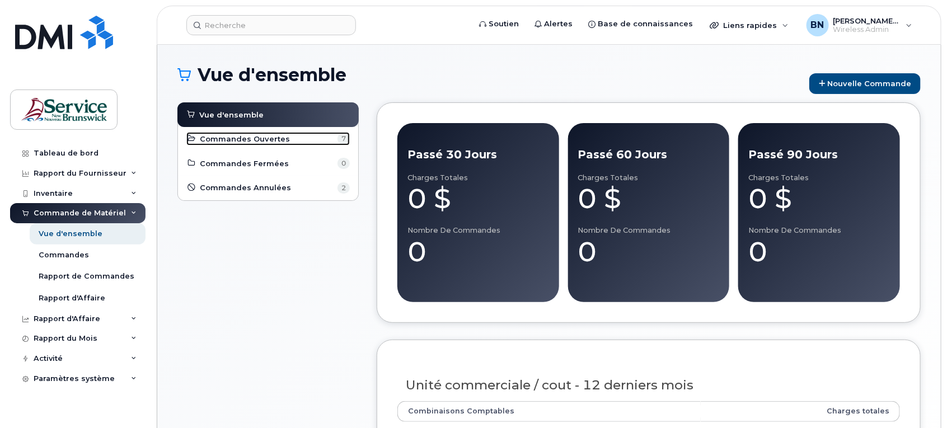
click at [246, 140] on span "Commandes Ouvertes" at bounding box center [245, 139] width 90 height 11
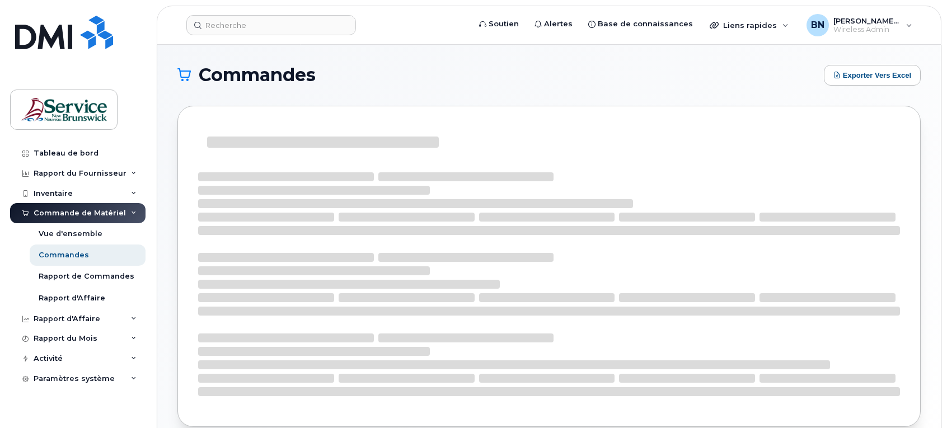
click at [246, 140] on div at bounding box center [323, 142] width 232 height 11
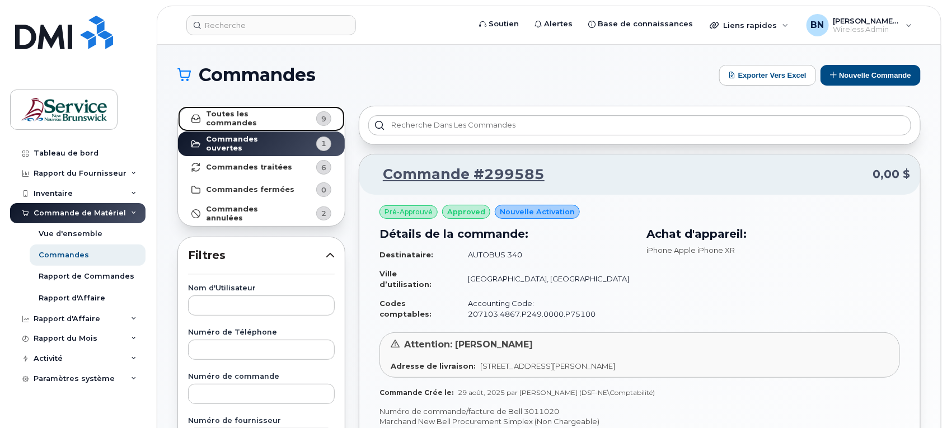
click at [269, 118] on strong "Toutes les commandes" at bounding box center [250, 119] width 89 height 18
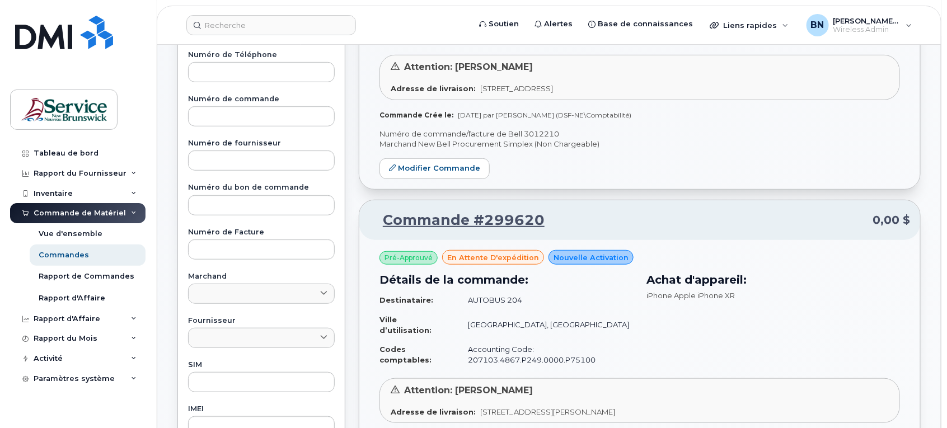
scroll to position [280, 0]
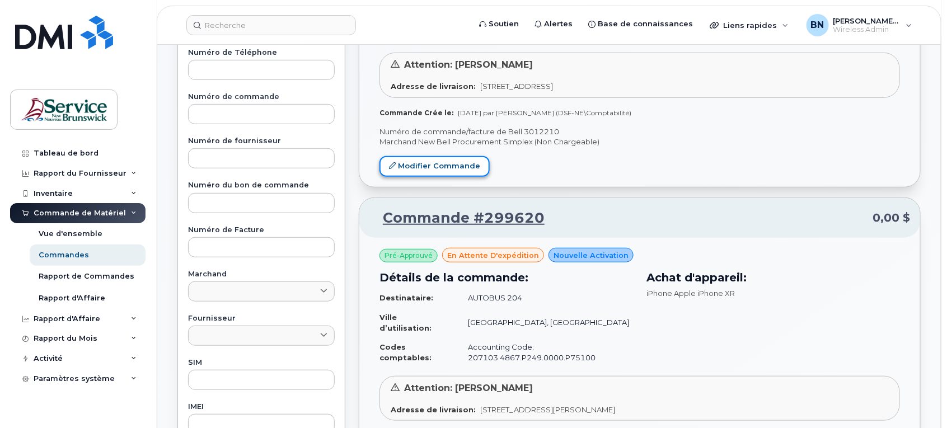
click at [446, 161] on link "Modifier Commande" at bounding box center [434, 166] width 110 height 21
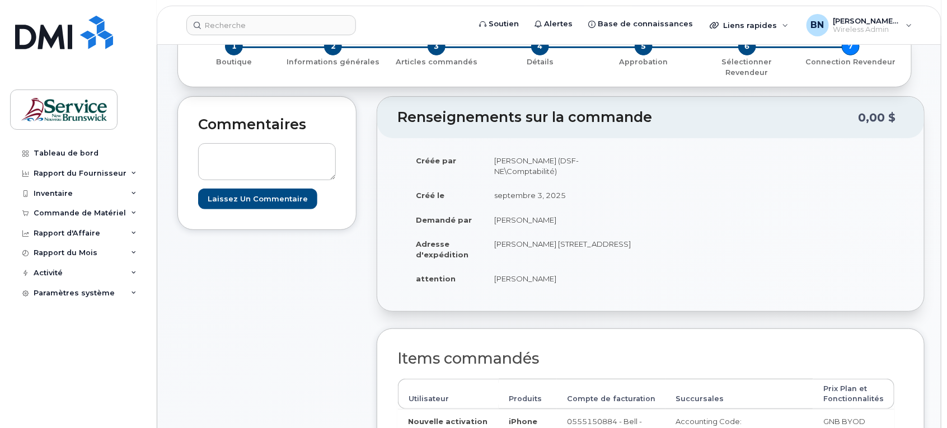
scroll to position [70, 0]
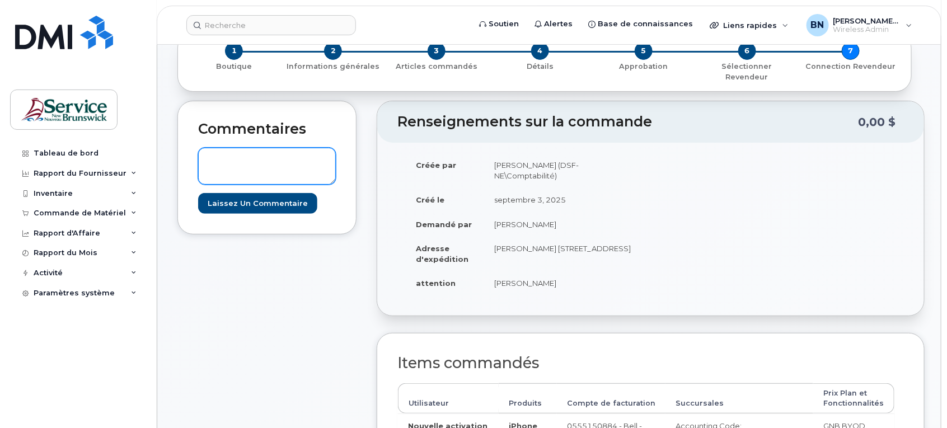
click at [280, 157] on textarea at bounding box center [267, 166] width 138 height 37
click at [311, 152] on textarea "Modèle de cellulaire : IPone 2e Generation" at bounding box center [267, 166] width 138 height 37
click at [278, 162] on textarea "Modèle de cellulaire : IPone SE 2e Generation" at bounding box center [267, 166] width 138 height 37
click at [205, 149] on textarea "Modèle de cellulaire : IPone SE 2e Generation." at bounding box center [267, 166] width 138 height 37
click at [256, 163] on textarea "J,ai entré le mauvaus Modèle de cellulaire : IPone SE 2e Generation." at bounding box center [267, 166] width 138 height 37
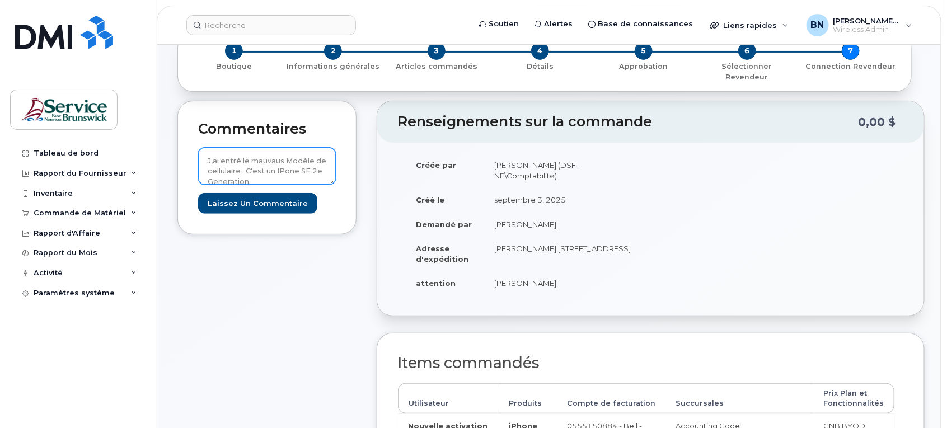
click at [281, 169] on textarea "J,ai entré le mauvaus Modèle de cellulaire . C'est un IPone SE 2e Generation." at bounding box center [267, 166] width 138 height 37
type textarea "J,ai entré le mauvaus Modèle de cellulaire . C'est un IPone SE 2e Generation."
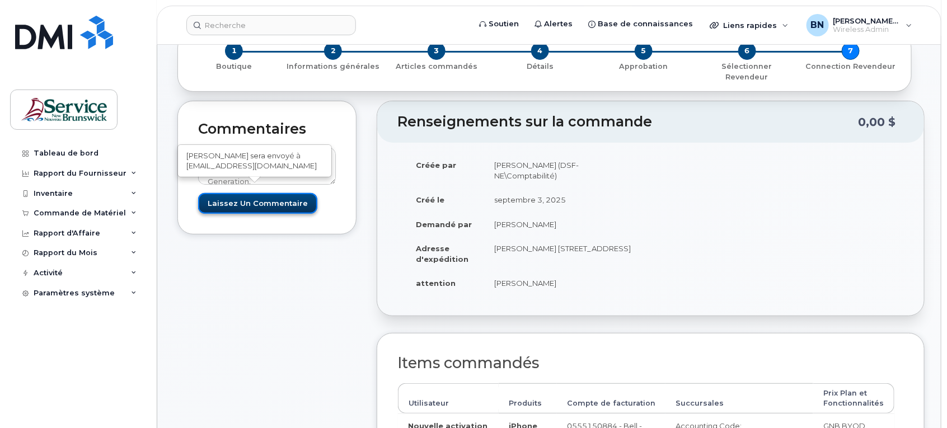
drag, startPoint x: 266, startPoint y: 188, endPoint x: 267, endPoint y: 196, distance: 8.4
click at [266, 193] on input "Laissez un commentaire" at bounding box center [257, 203] width 119 height 21
type input "Créer un(e) Event"
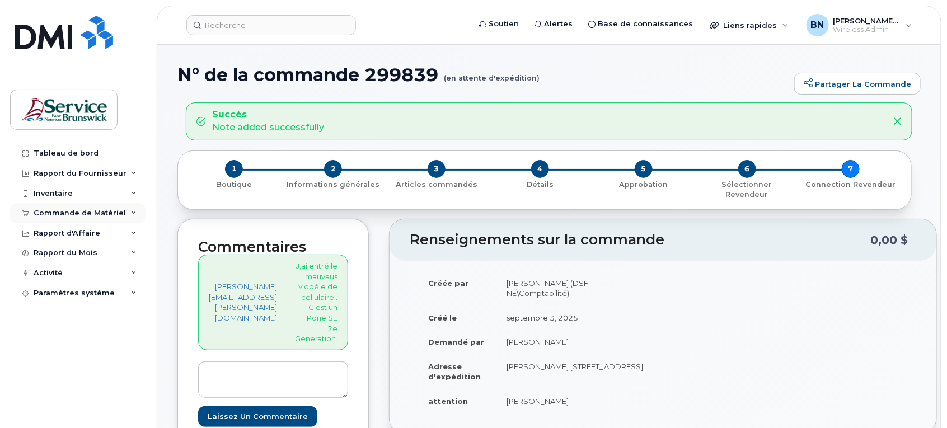
click at [86, 218] on div "Commande de Matériel" at bounding box center [80, 213] width 92 height 9
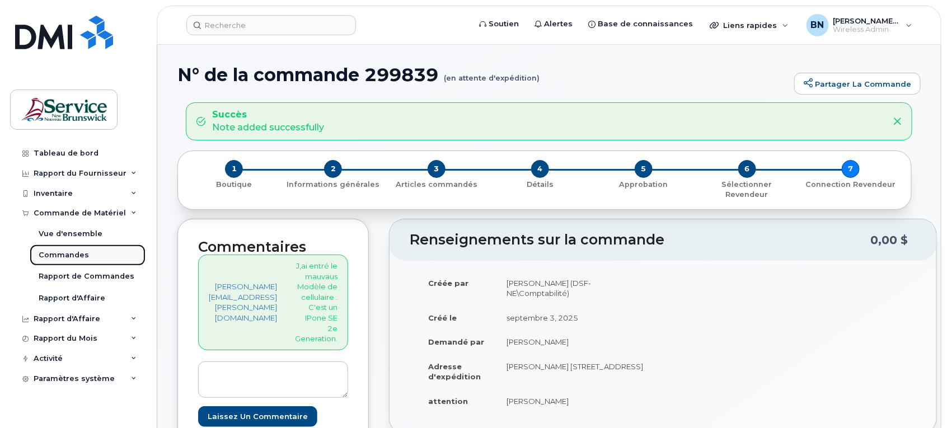
click at [76, 259] on div "Commandes" at bounding box center [64, 255] width 50 height 10
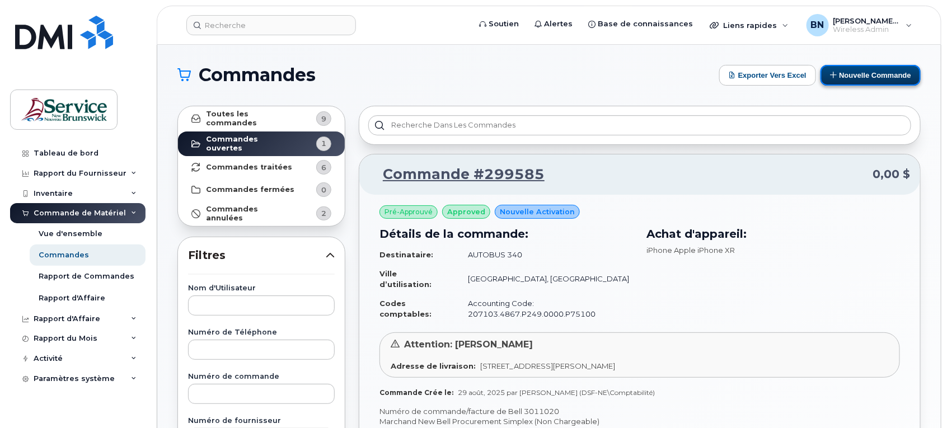
click at [849, 77] on button "Nouvelle commande" at bounding box center [870, 75] width 100 height 21
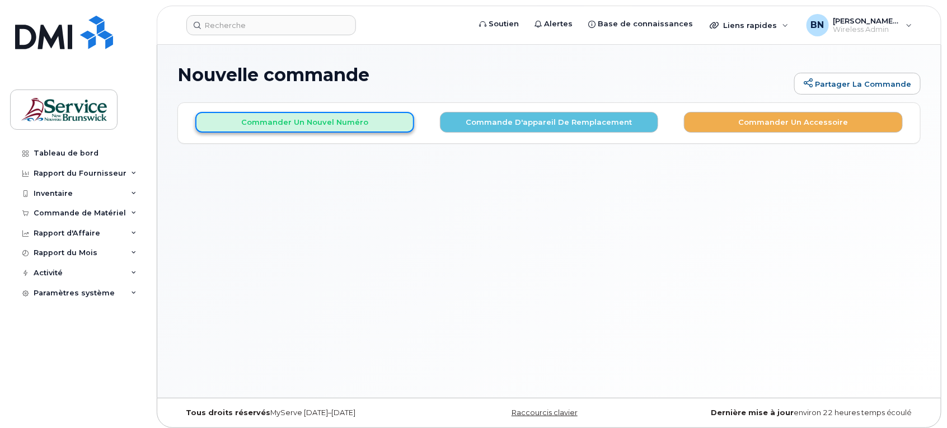
click at [308, 115] on button "Commander un nouvel numéro" at bounding box center [304, 122] width 219 height 21
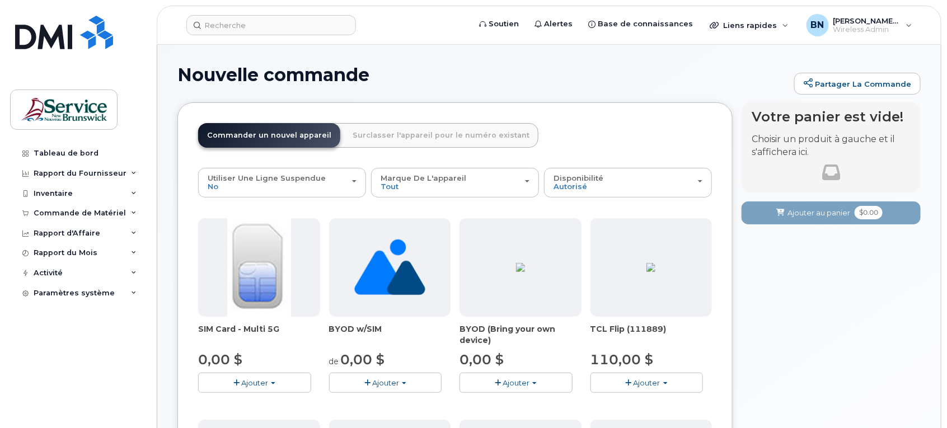
click at [235, 376] on button "Ajouter" at bounding box center [254, 383] width 113 height 20
click at [259, 403] on link "$0.00 - New Activation" at bounding box center [254, 404] width 106 height 14
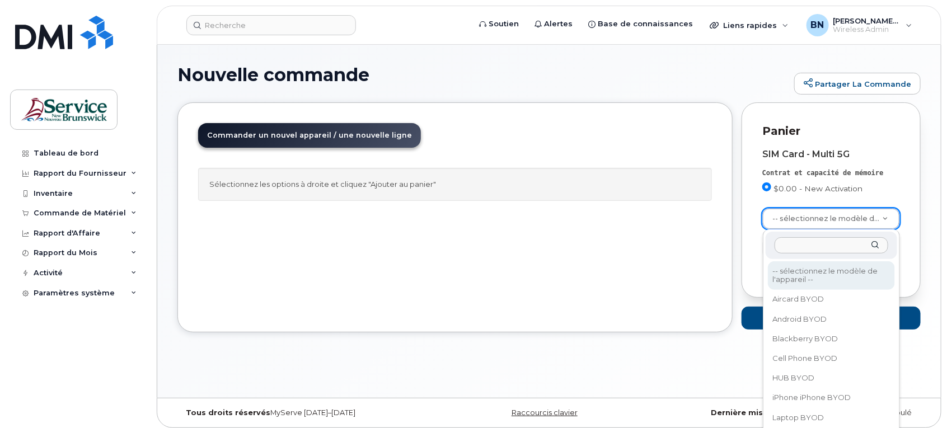
click at [832, 247] on input "text" at bounding box center [831, 245] width 114 height 16
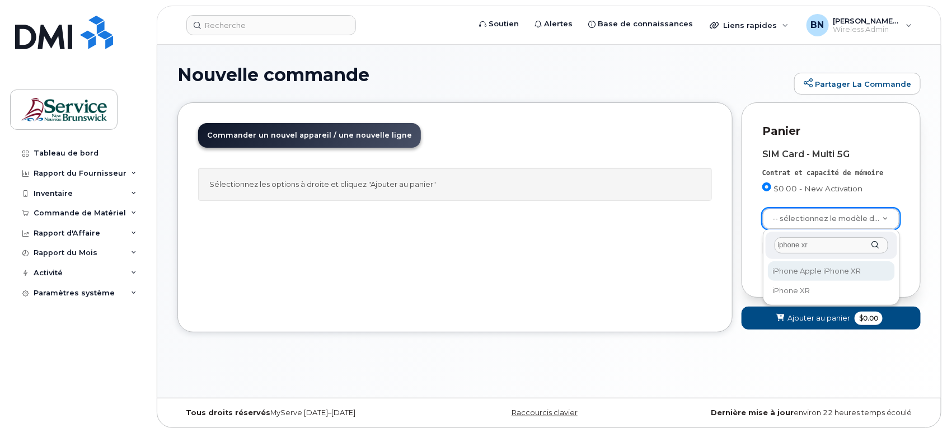
type input "iphone xr"
select select "1612"
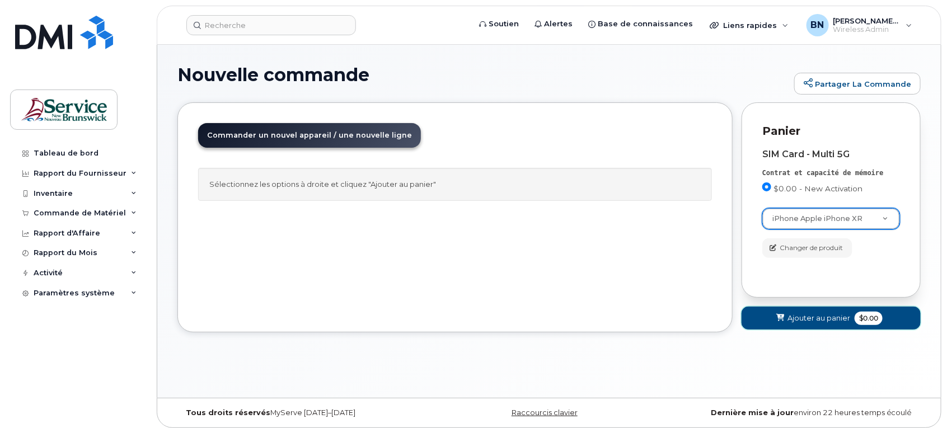
click at [843, 317] on span "Ajouter au panier" at bounding box center [818, 318] width 63 height 11
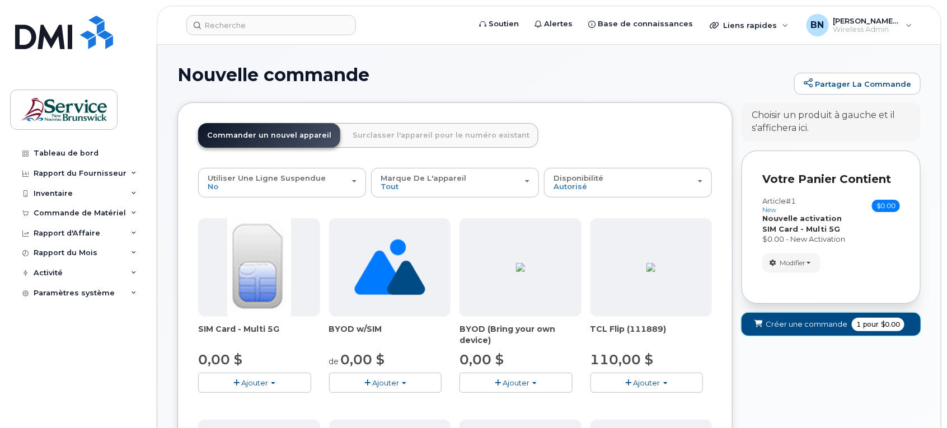
click at [847, 325] on button "Créer une commande 1 pour $0.00" at bounding box center [830, 324] width 179 height 23
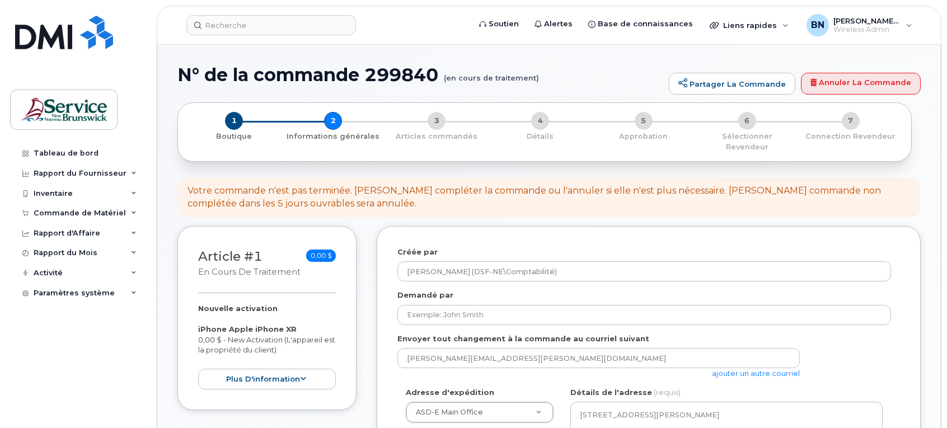
select select
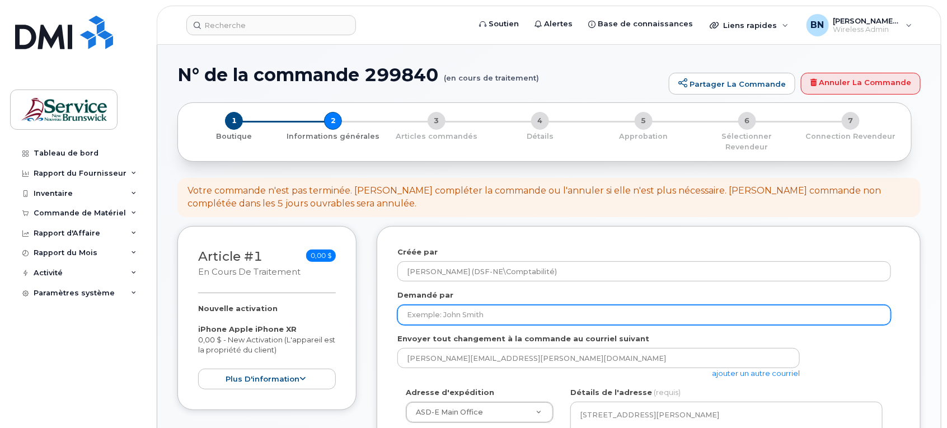
click at [508, 306] on input "Demandé par" at bounding box center [644, 315] width 494 height 20
type input "[PERSON_NAME]"
type input "5067600481"
select select
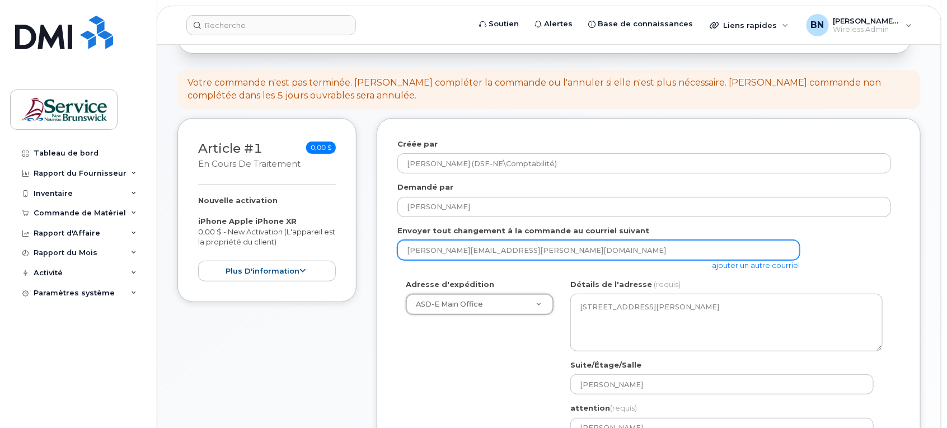
scroll to position [140, 0]
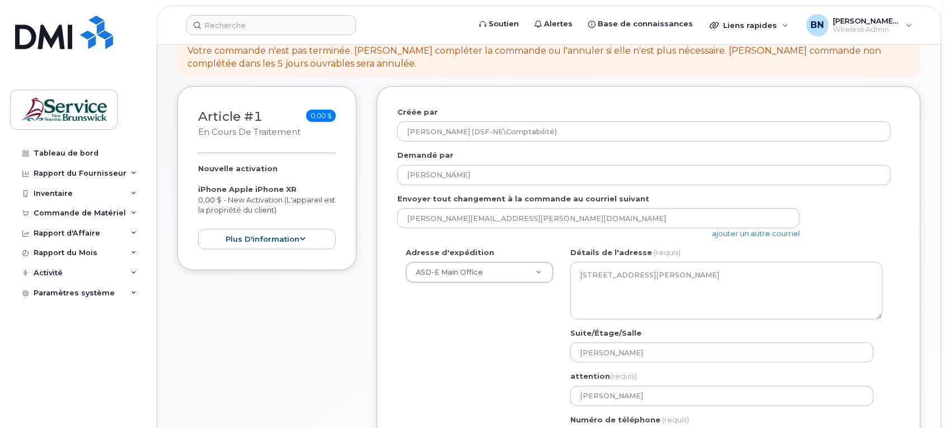
click at [781, 229] on link "ajouter un autre courriel" at bounding box center [756, 233] width 88 height 9
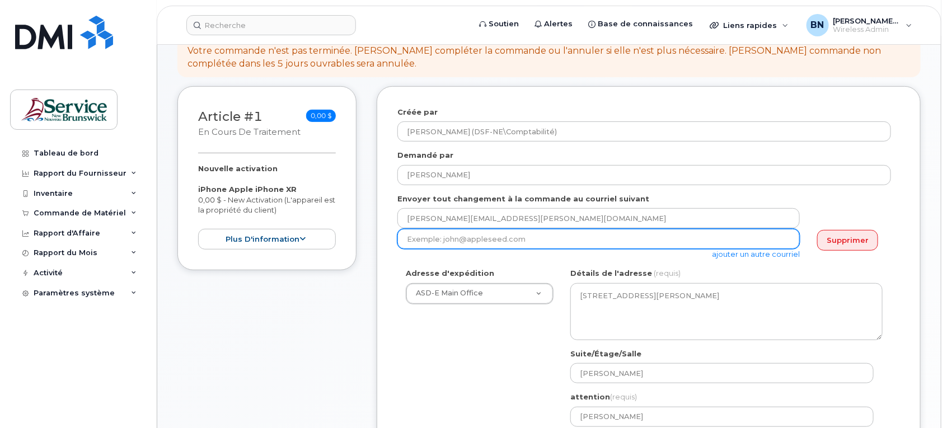
click at [624, 230] on input "email" at bounding box center [598, 239] width 402 height 20
type input "[PERSON_NAME][EMAIL_ADDRESS][PERSON_NAME][DOMAIN_NAME]"
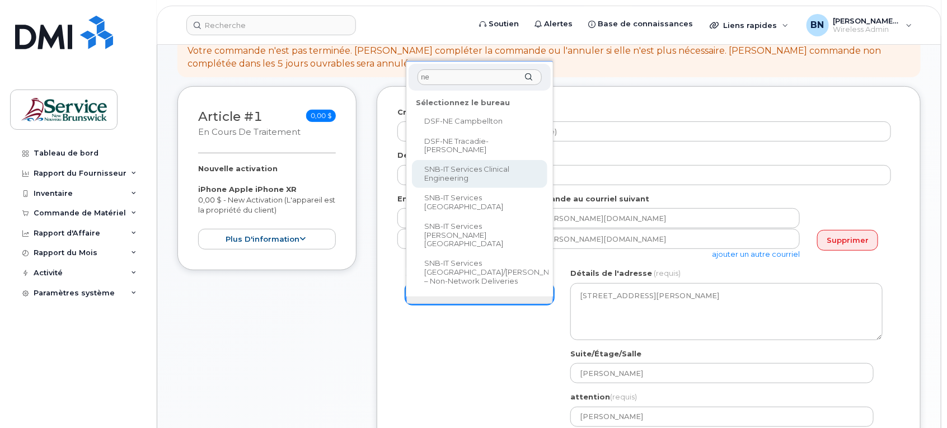
type input "ne"
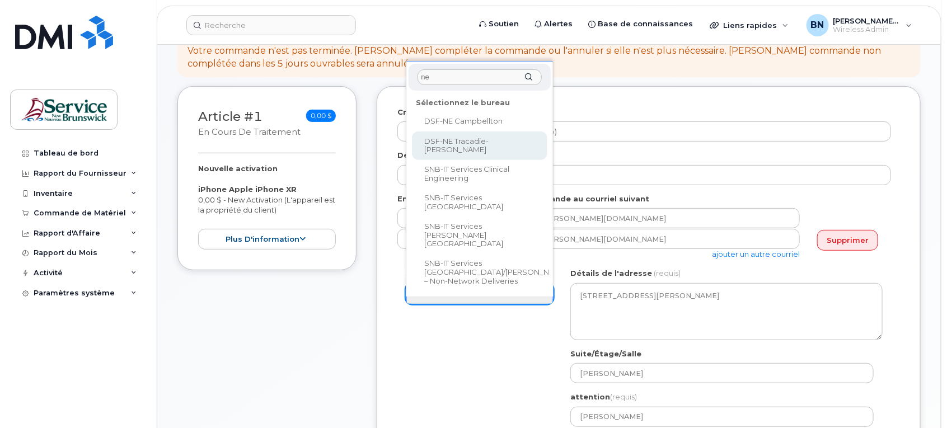
select select
type textarea "2276 Rue Principale Tracadie New Brunswick E1X 1A4"
type input "[PERSON_NAME]"
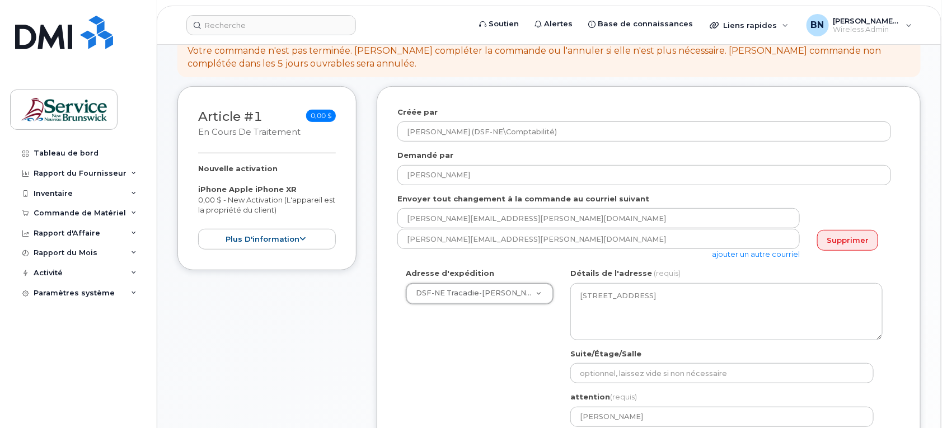
click at [449, 371] on div "Adresse d'expédition DSF-NE Tracadie-Sheila ASD-E Main Office ASD-N Bathurst Ed…" at bounding box center [644, 373] width 494 height 210
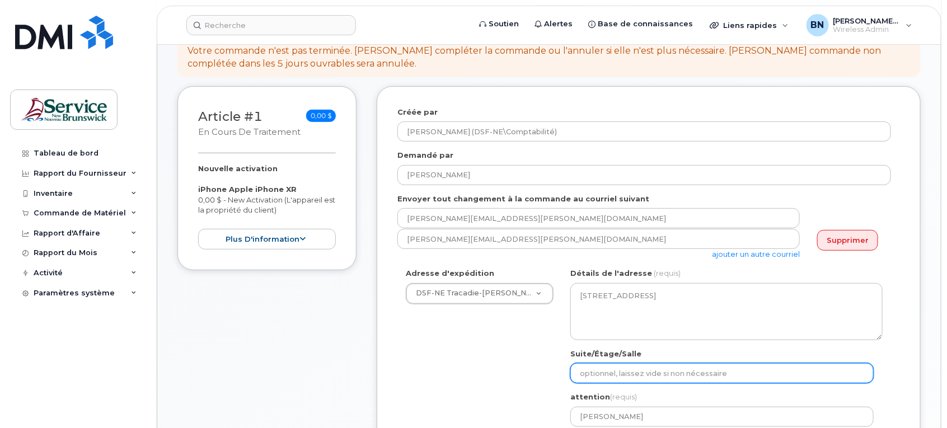
click at [654, 363] on input "Suite/Étage/Salle" at bounding box center [721, 373] width 303 height 20
type input "[PERSON_NAME]"
select select
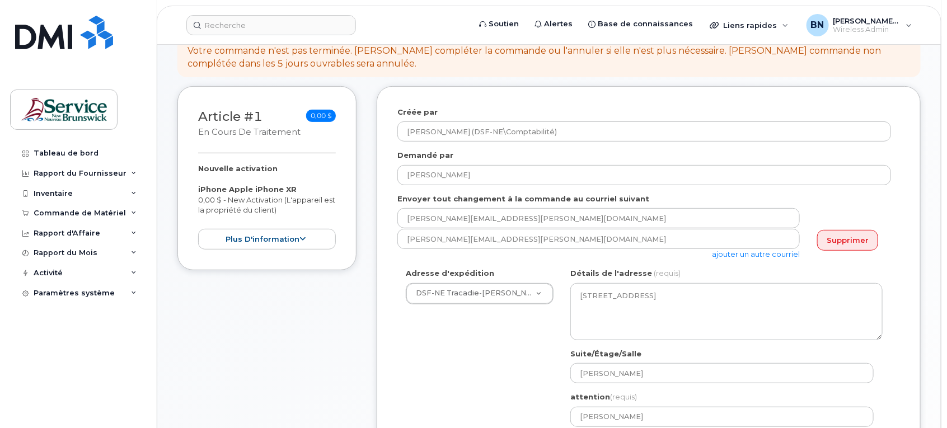
click at [508, 367] on div "Adresse d'expédition DSF-NE Tracadie-Sheila ASD-E Main Office ASD-N Bathurst Ed…" at bounding box center [644, 373] width 494 height 210
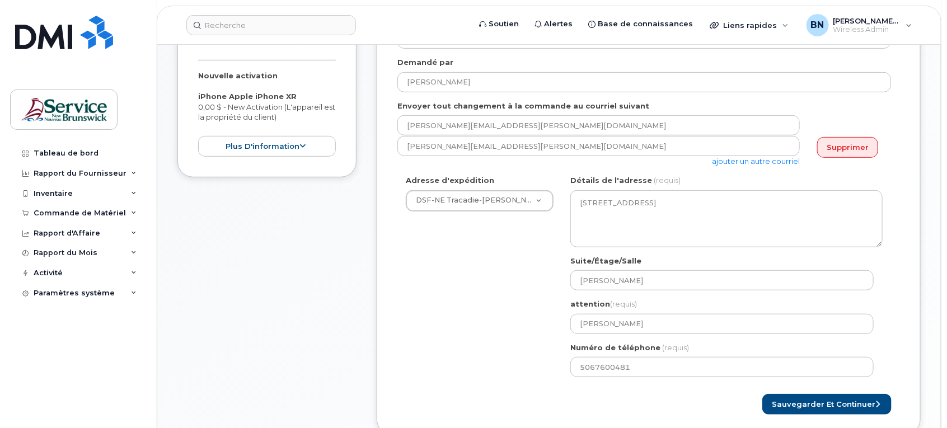
scroll to position [210, 0]
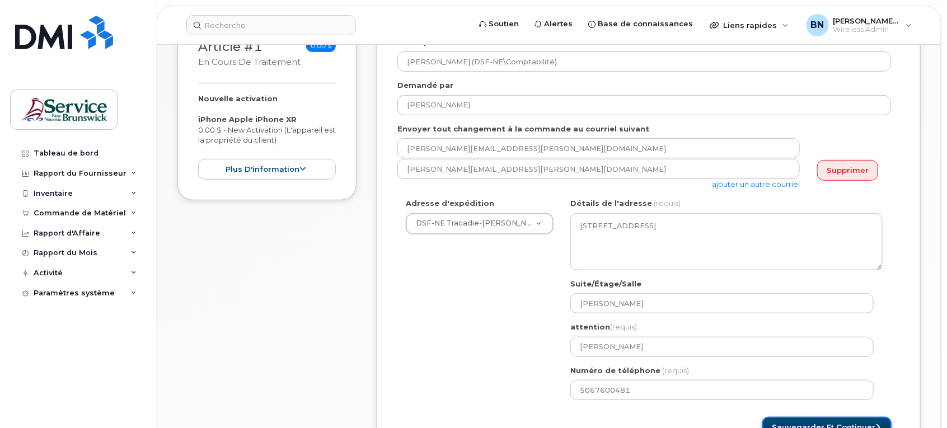
click at [806, 417] on button "Sauvegarder et continuer" at bounding box center [826, 427] width 129 height 21
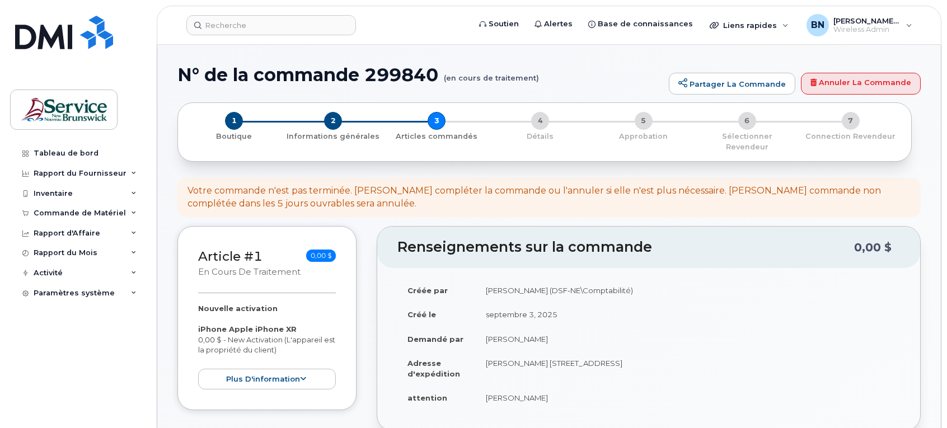
select select
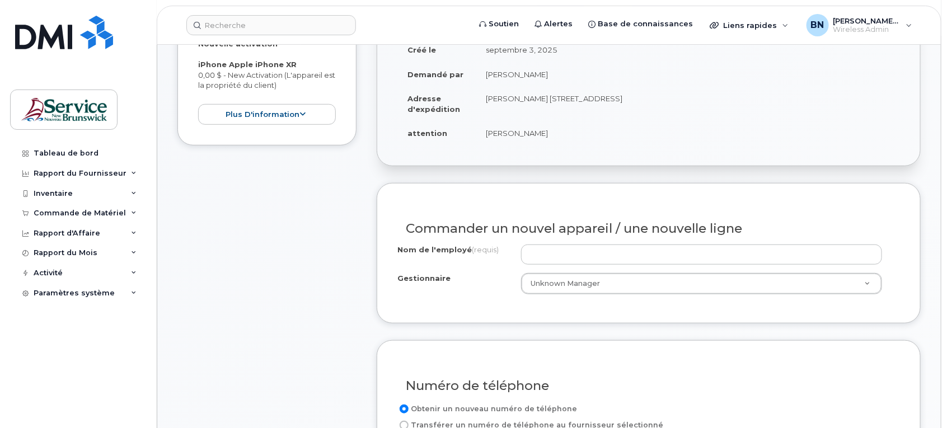
scroll to position [350, 0]
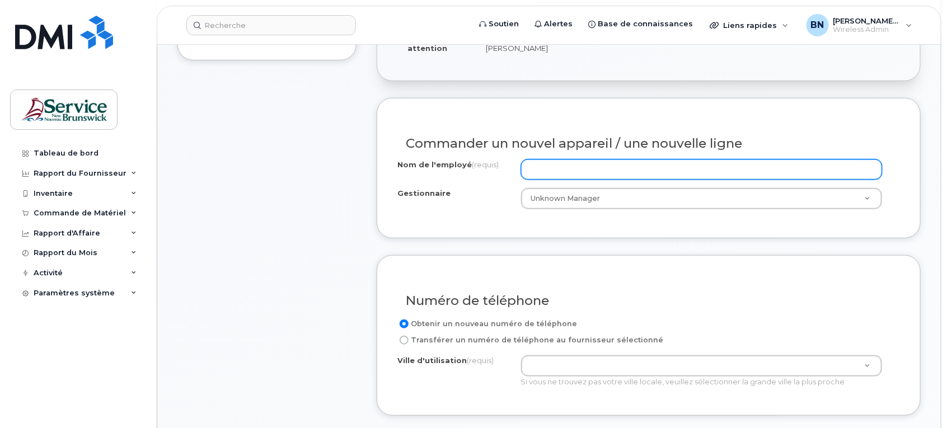
click at [722, 159] on input "Nom de l'employé (requis)" at bounding box center [702, 169] width 362 height 20
type input "U"
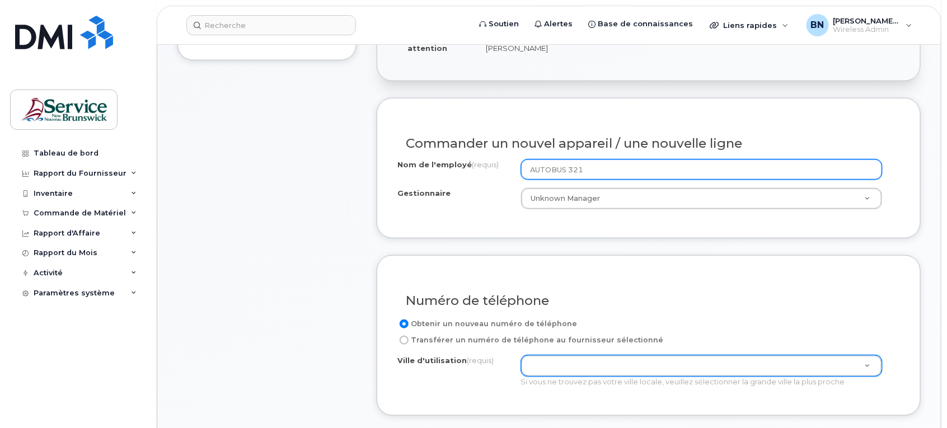
type input "AUTOBUS 321"
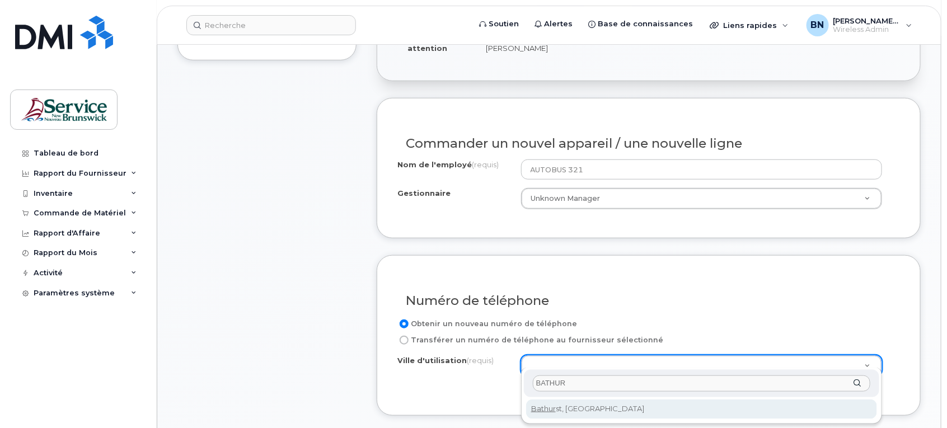
type input "BATHUR"
type input "1368"
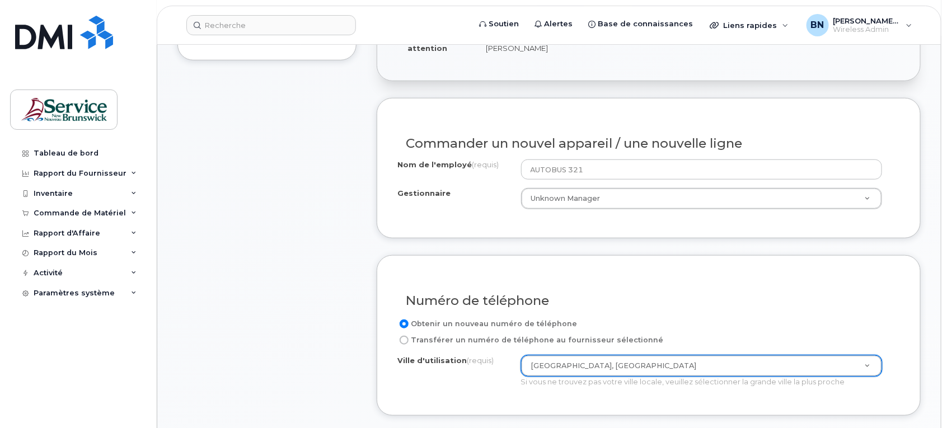
click at [482, 397] on div "Numéro de téléphone Obtenir un nouveau numéro de téléphone Transférer un numéro…" at bounding box center [649, 335] width 544 height 161
click at [318, 280] on div "Article #1 en cours de traitement 0,00 $ Nouvelle activation iPhone Apple iPhon…" at bounding box center [266, 349] width 179 height 947
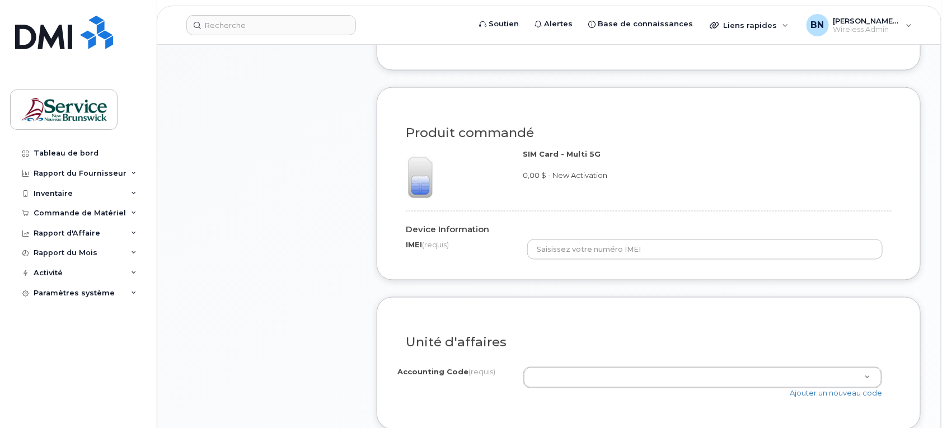
scroll to position [700, 0]
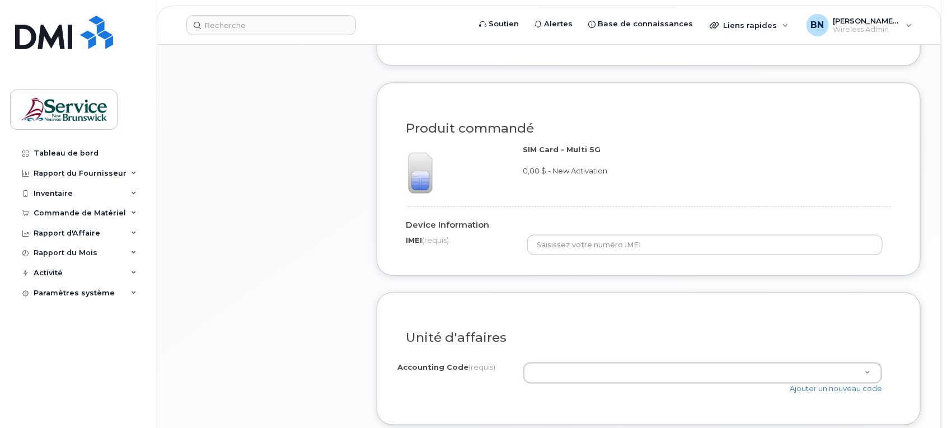
click at [291, 231] on div "Article #1 en cours de traitement 0,00 $ Nouvelle activation iPhone Apple iPhon…" at bounding box center [266, 0] width 179 height 947
click at [294, 231] on div "Article #1 en cours de traitement 0,00 $ Nouvelle activation iPhone Apple iPhon…" at bounding box center [266, 0] width 179 height 947
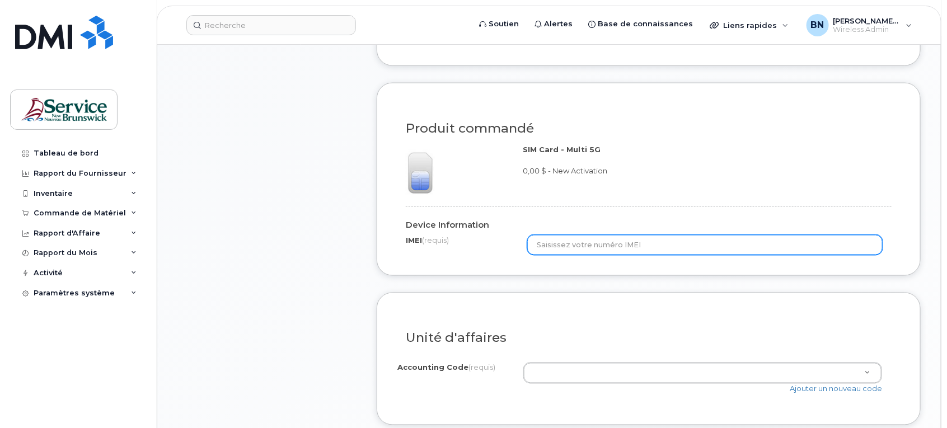
click at [586, 236] on input "text" at bounding box center [704, 245] width 355 height 20
paste input "356441106336957"
type input "356441106336957"
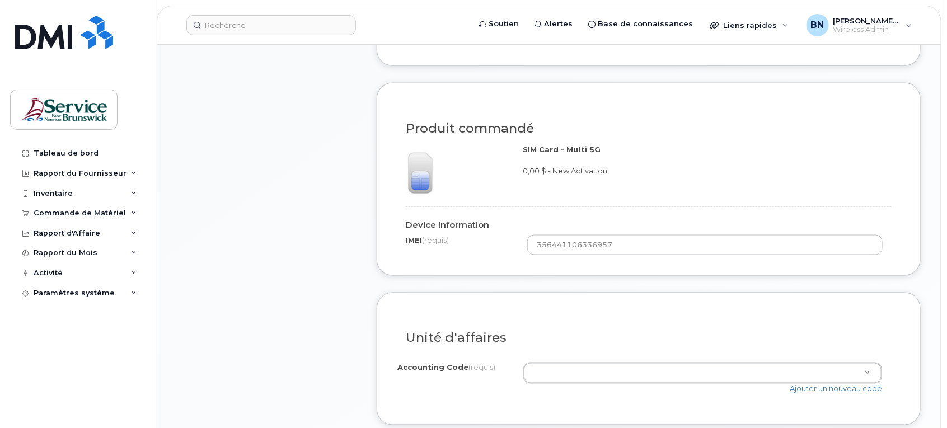
click at [255, 311] on div "Article #1 en cours de traitement 0,00 $ Nouvelle activation iPhone Apple iPhon…" at bounding box center [266, 0] width 179 height 947
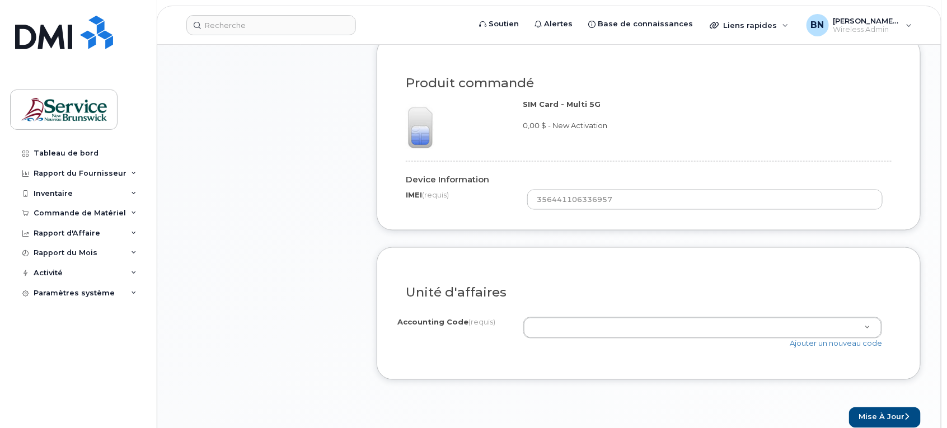
scroll to position [769, 0]
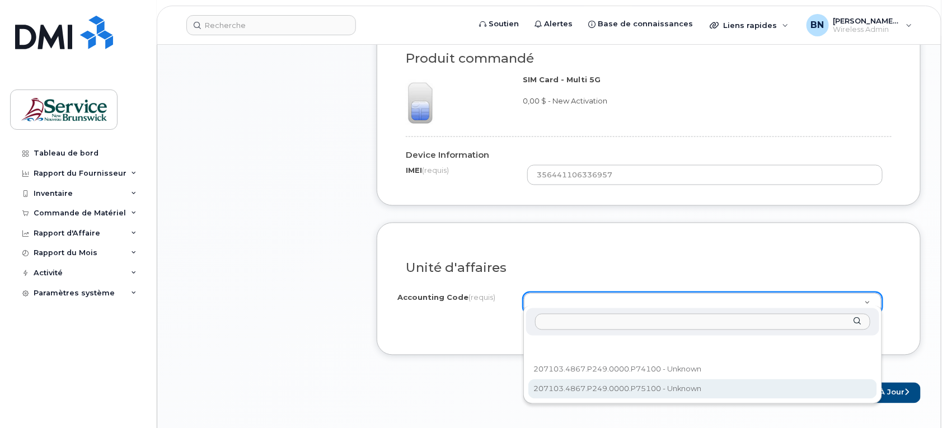
select select "207103.4867.P249.0000.P75100"
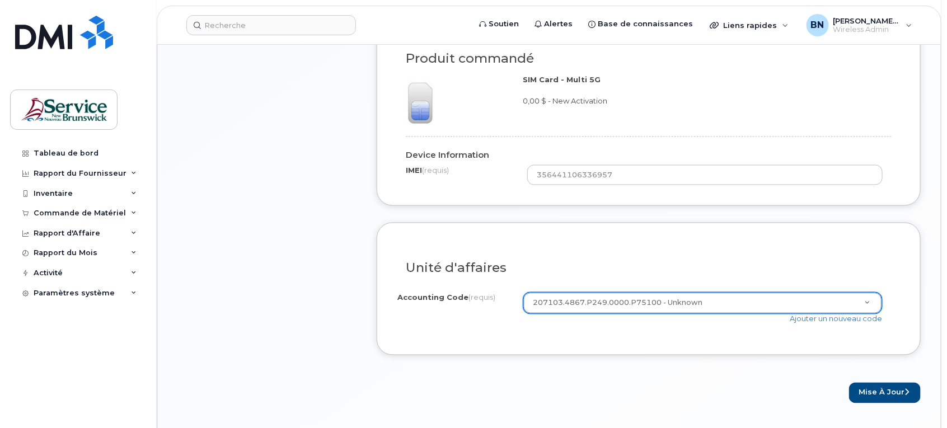
click at [675, 387] on div "Mise à jour" at bounding box center [649, 393] width 544 height 21
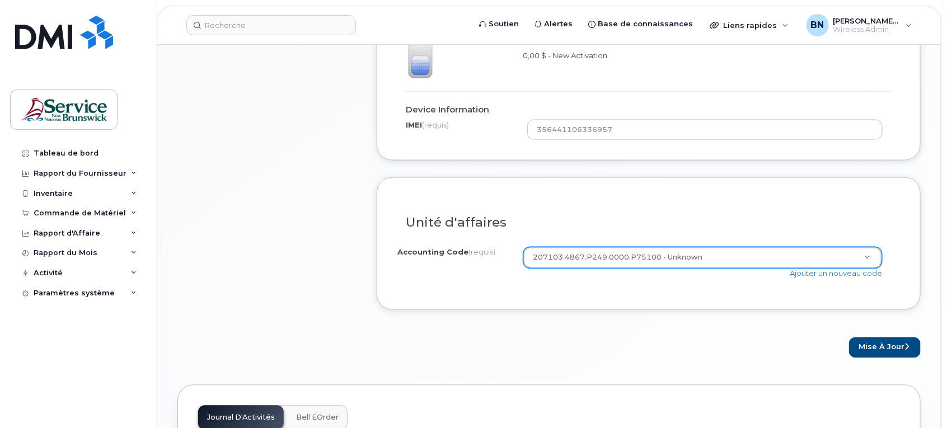
scroll to position [839, 0]
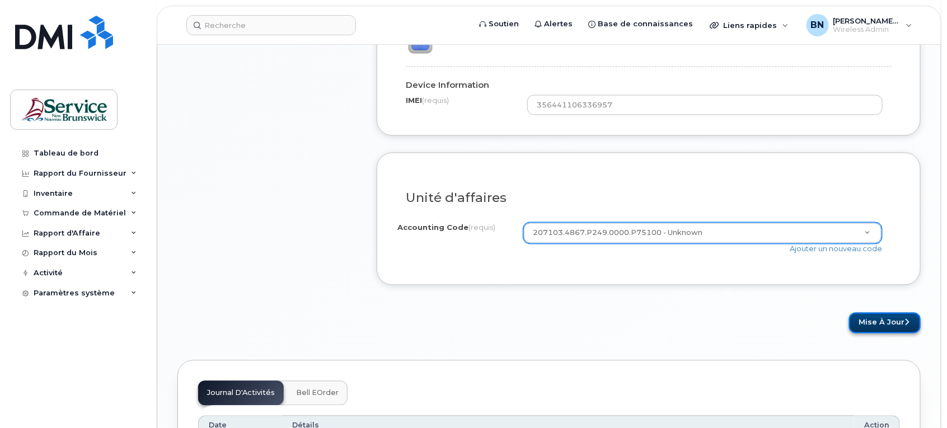
drag, startPoint x: 895, startPoint y: 314, endPoint x: 910, endPoint y: 314, distance: 14.6
click at [896, 314] on button "Mise à jour" at bounding box center [885, 323] width 72 height 21
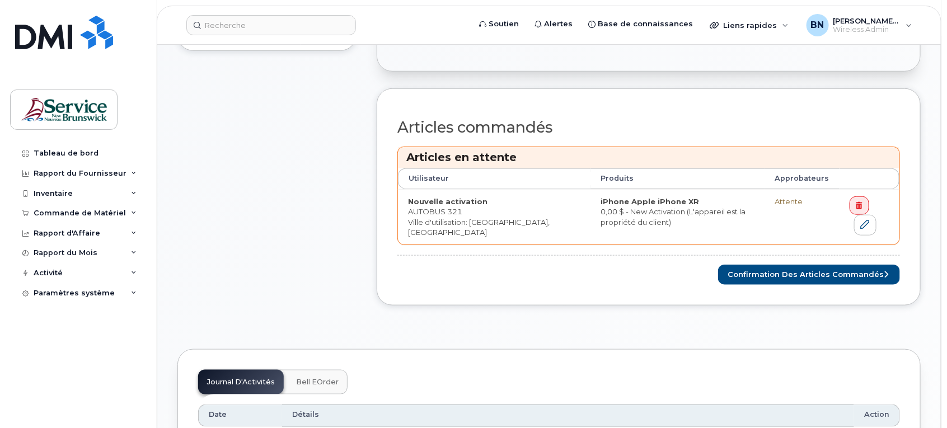
scroll to position [420, 0]
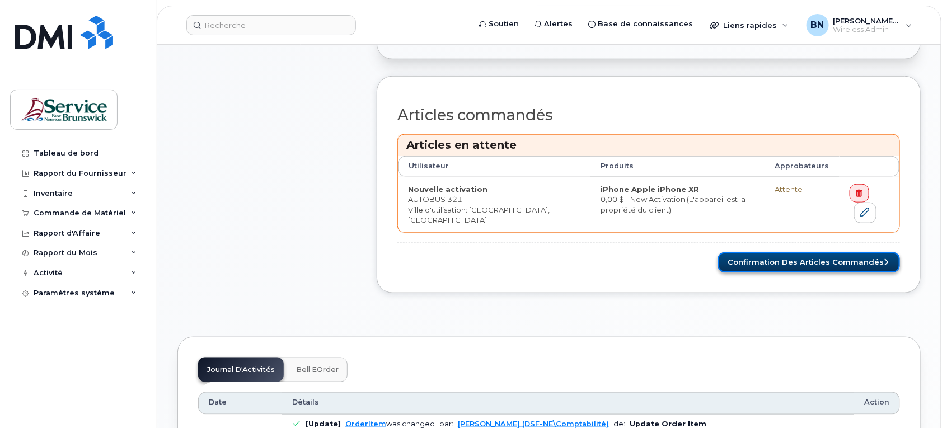
click at [757, 255] on button "Confirmation des articles commandés" at bounding box center [809, 262] width 182 height 21
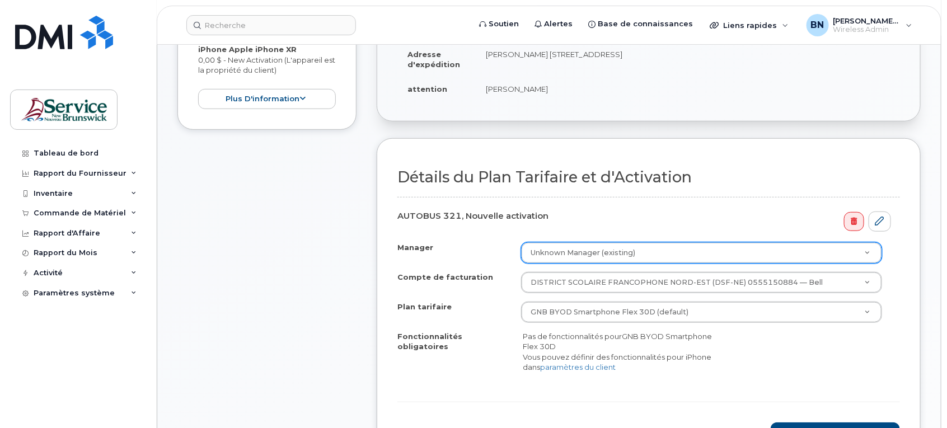
scroll to position [280, 0]
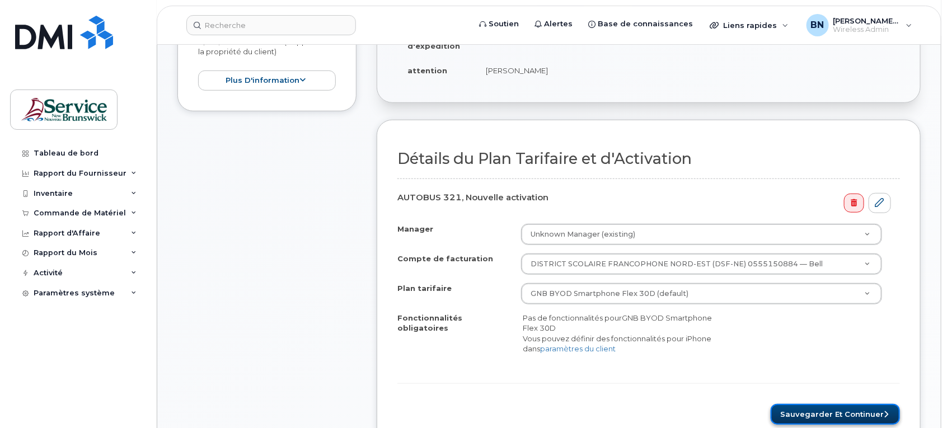
click at [807, 404] on button "Sauvegarder et continuer" at bounding box center [835, 414] width 129 height 21
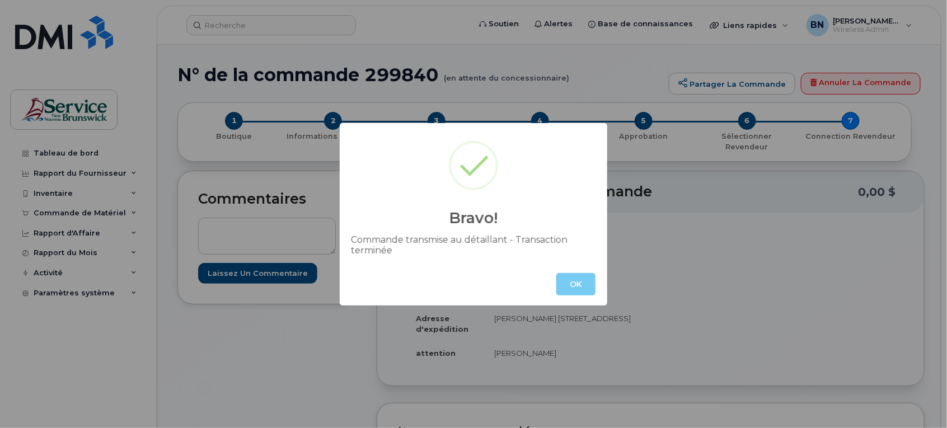
click at [569, 283] on button "OK" at bounding box center [575, 284] width 39 height 22
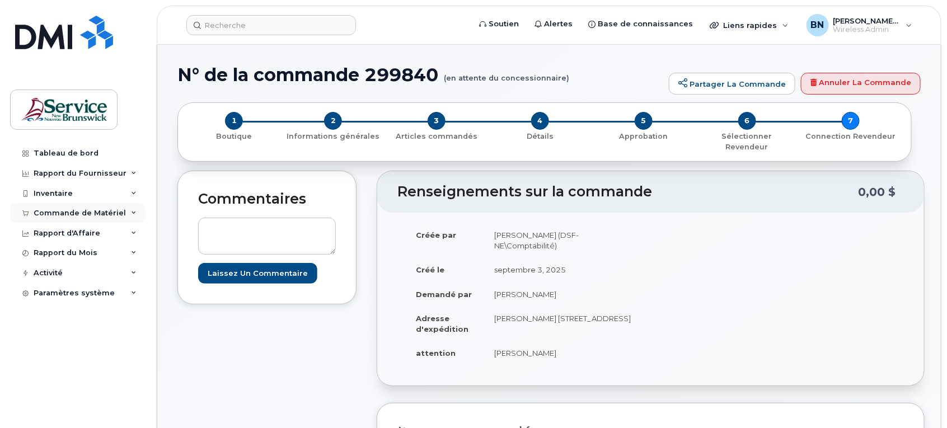
click at [62, 213] on div "Commande de Matériel" at bounding box center [80, 213] width 92 height 9
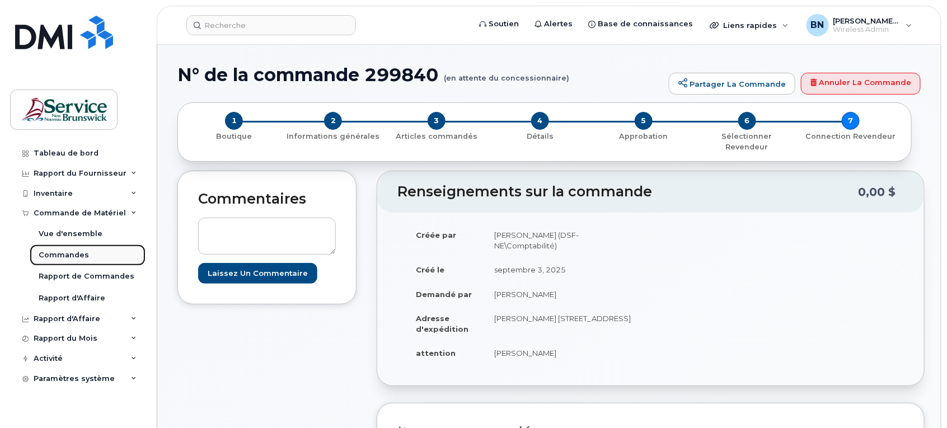
click at [67, 253] on div "Commandes" at bounding box center [64, 255] width 50 height 10
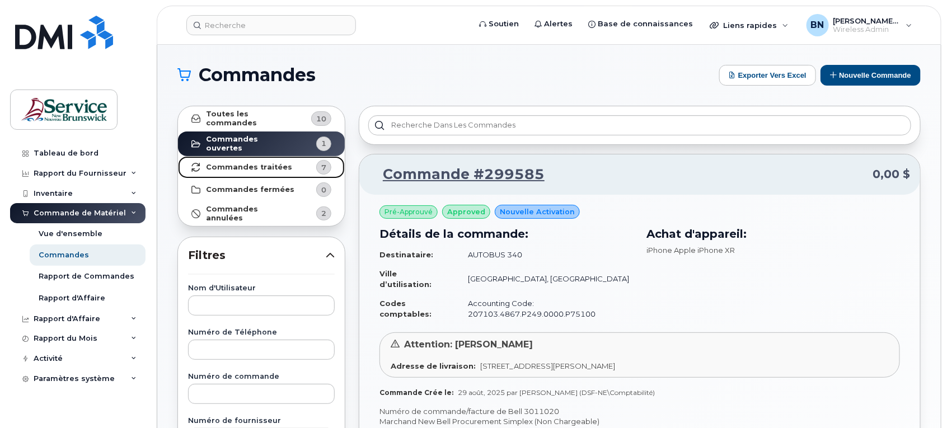
click at [261, 163] on strong "Commandes traitées" at bounding box center [249, 167] width 86 height 9
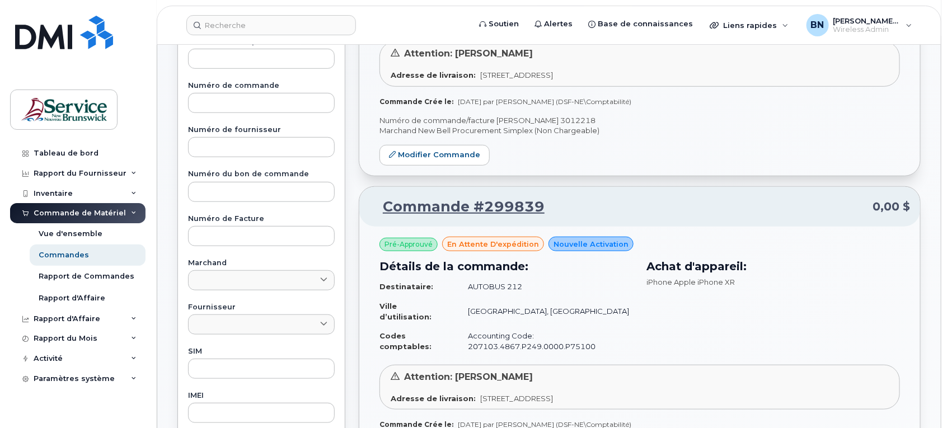
scroll to position [280, 0]
